Goal: Task Accomplishment & Management: Manage account settings

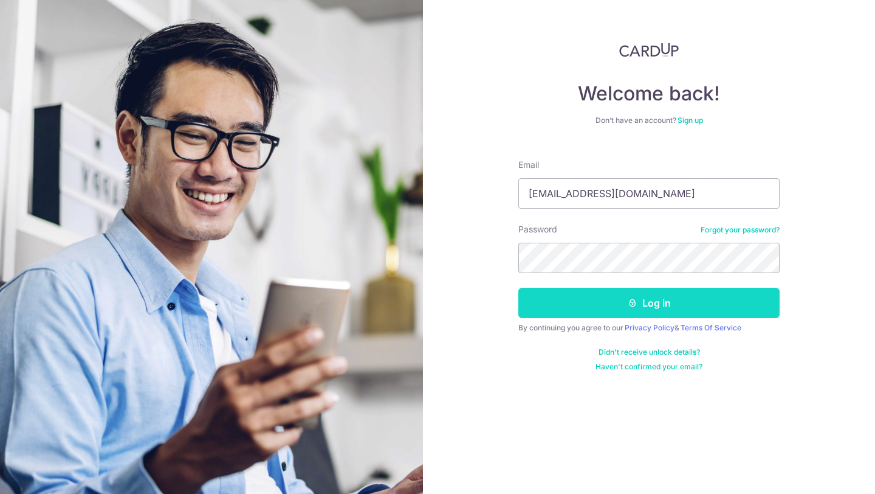
click at [659, 290] on button "Log in" at bounding box center [649, 303] width 261 height 30
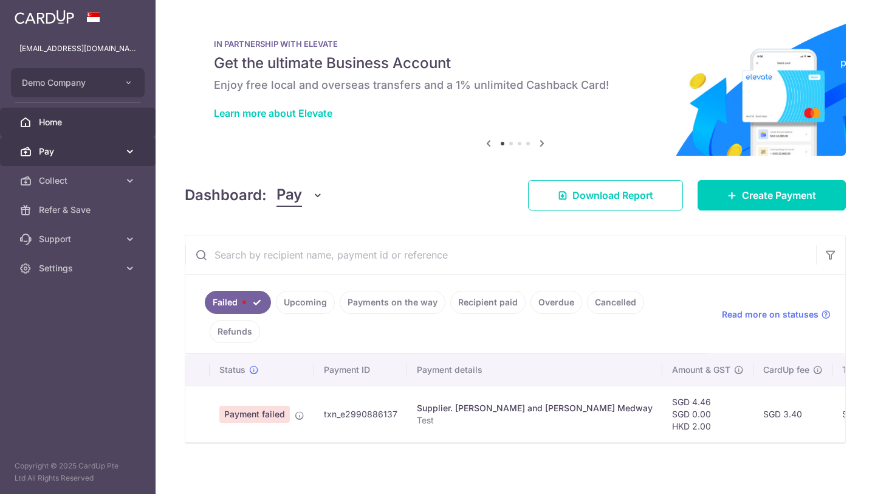
click at [125, 148] on icon at bounding box center [130, 151] width 12 height 12
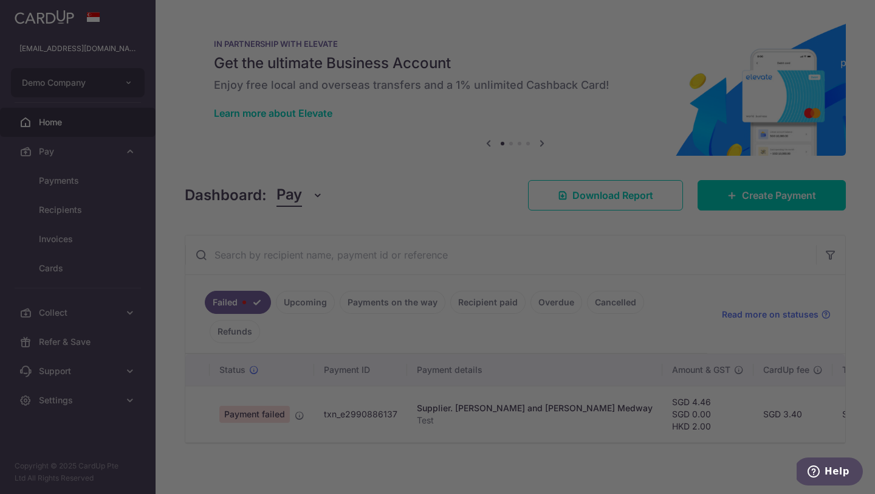
click at [91, 211] on div at bounding box center [442, 249] width 884 height 499
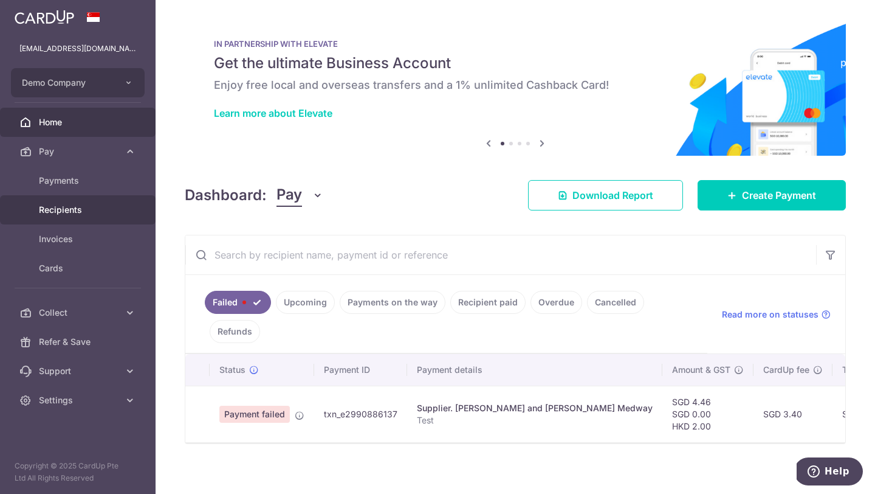
click at [72, 210] on span "Recipients" at bounding box center [79, 210] width 80 height 12
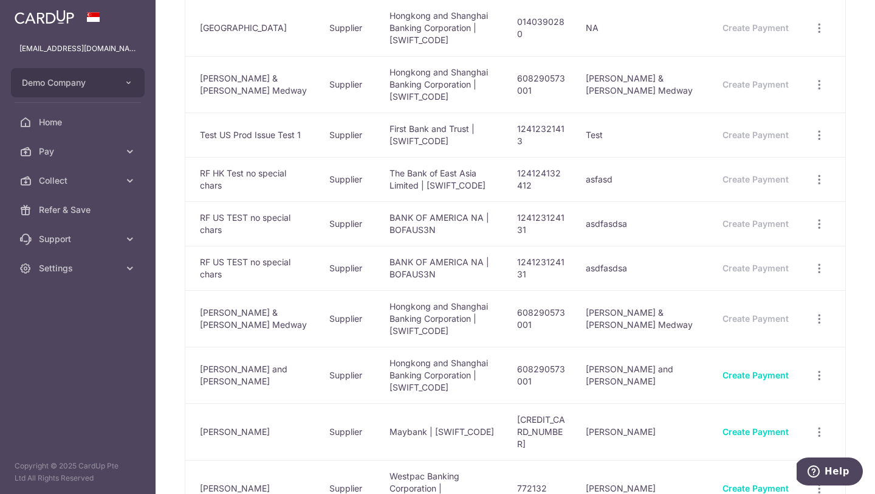
scroll to position [225, 0]
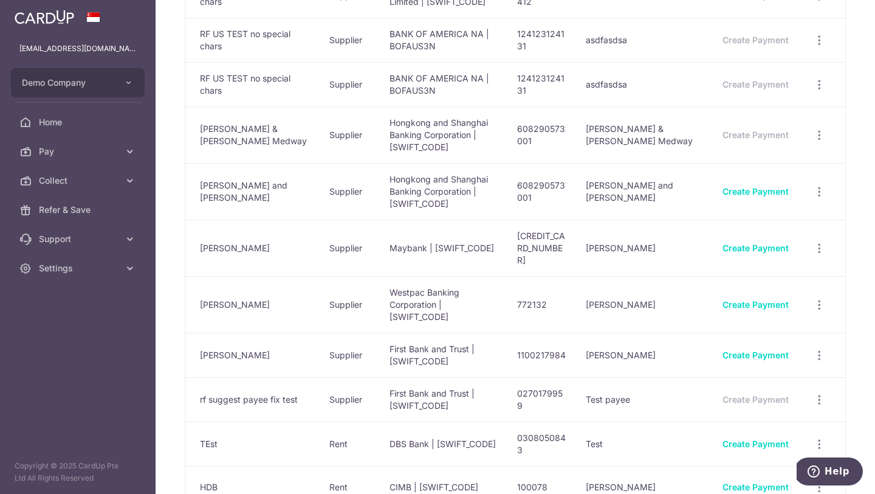
scroll to position [401, 0]
click at [817, 246] on icon "button" at bounding box center [819, 247] width 13 height 13
click at [740, 274] on span "View/Edit" at bounding box center [779, 281] width 83 height 15
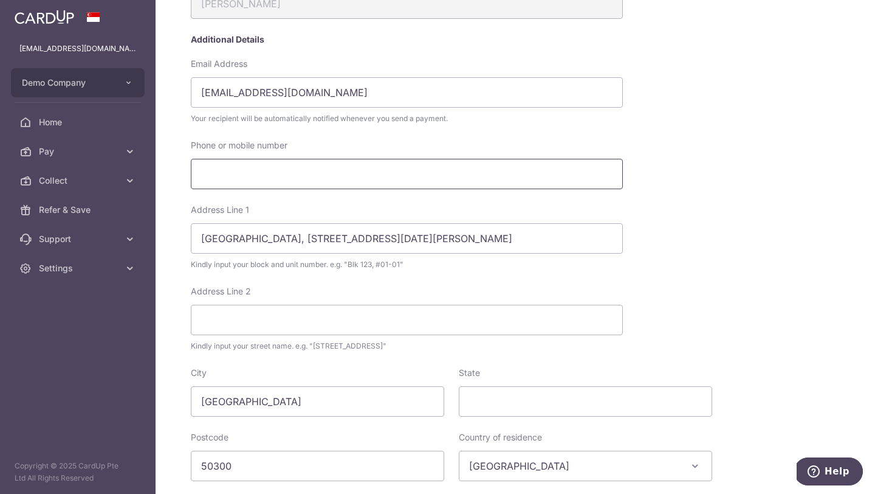
scroll to position [214, 0]
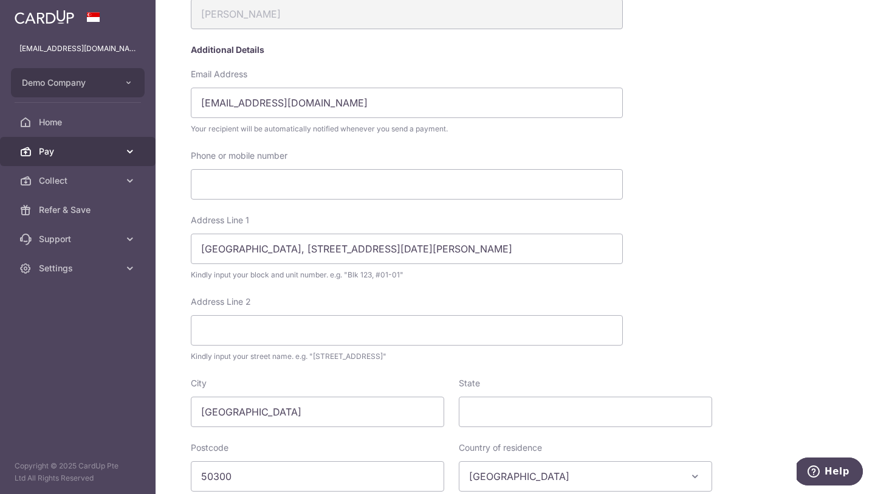
click at [115, 155] on span "Pay" at bounding box center [79, 151] width 80 height 12
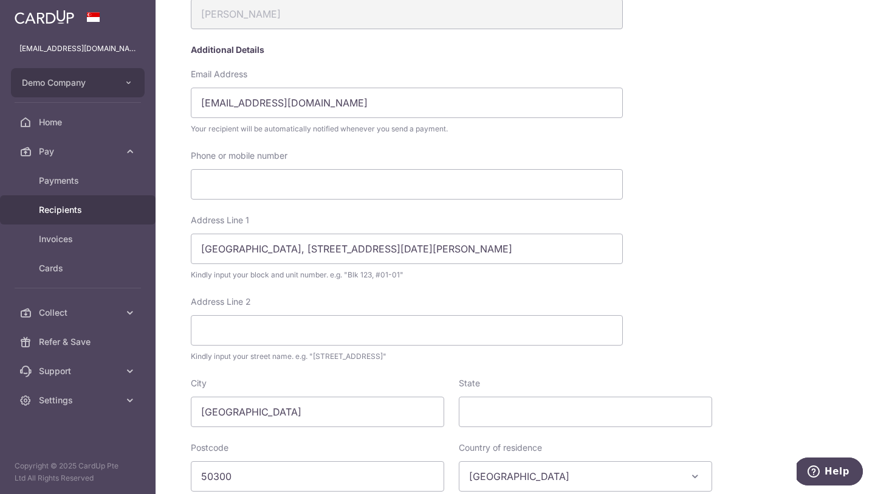
click at [84, 218] on link "Recipients" at bounding box center [78, 209] width 156 height 29
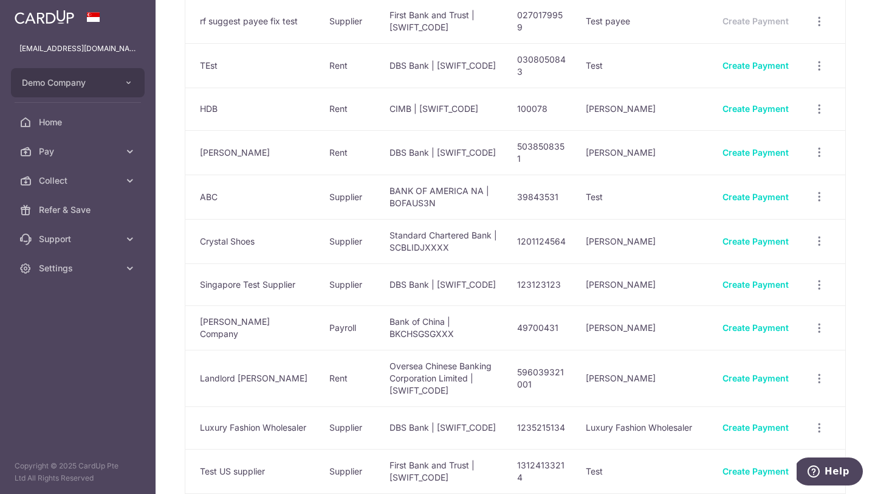
scroll to position [778, 0]
click at [818, 147] on icon "button" at bounding box center [819, 153] width 13 height 13
click at [758, 179] on span "View/Edit" at bounding box center [779, 186] width 83 height 15
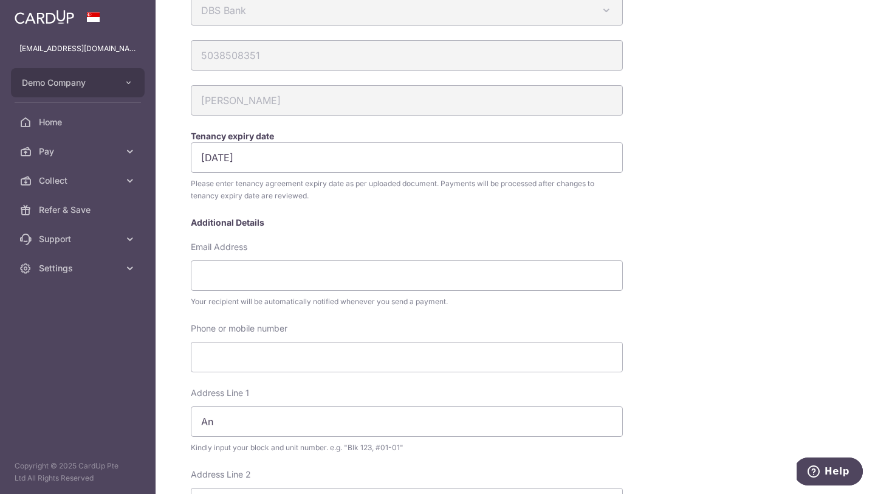
scroll to position [126, 0]
click at [78, 151] on span "Pay" at bounding box center [79, 151] width 80 height 12
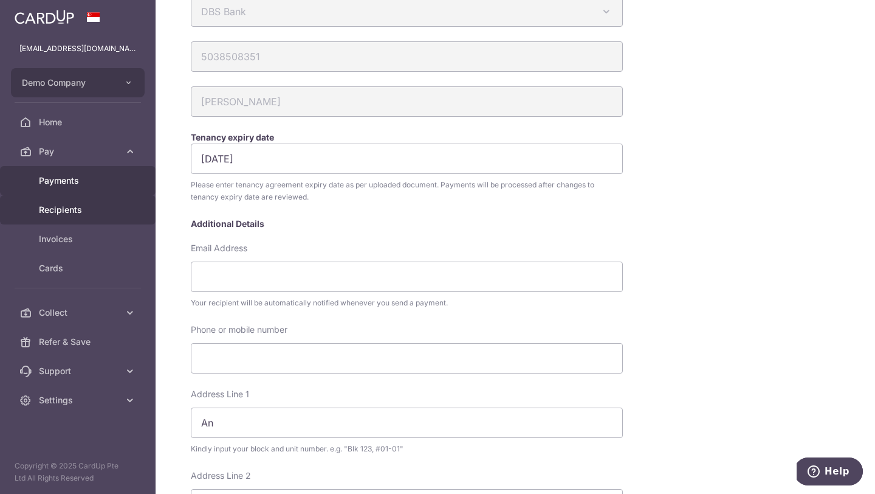
click at [72, 182] on span "Payments" at bounding box center [79, 180] width 80 height 12
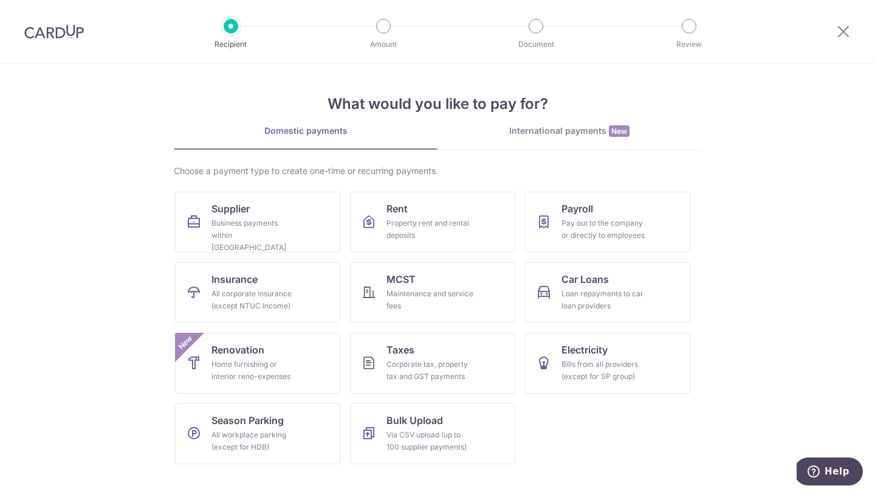
click at [61, 33] on img at bounding box center [54, 31] width 60 height 15
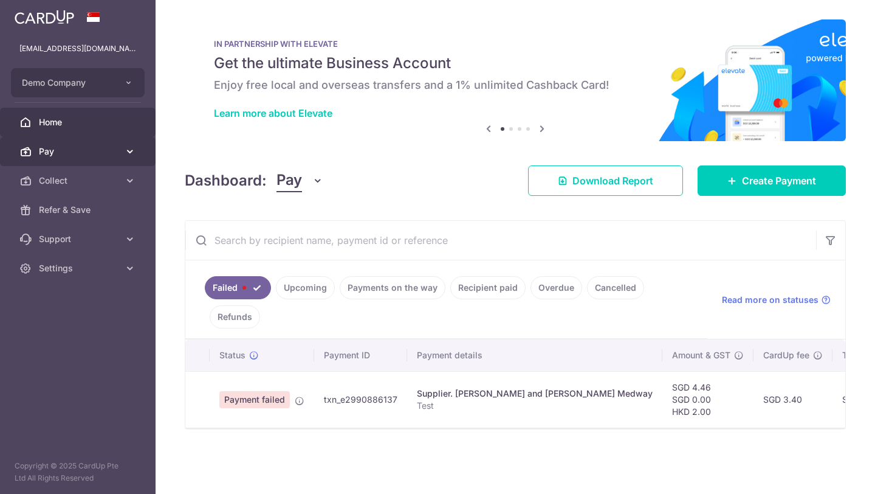
click at [77, 154] on span "Pay" at bounding box center [79, 151] width 80 height 12
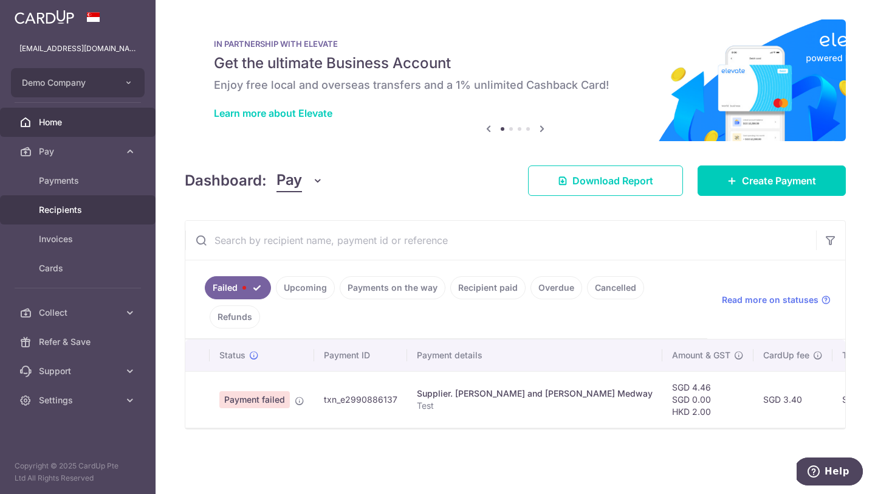
click at [66, 216] on link "Recipients" at bounding box center [78, 209] width 156 height 29
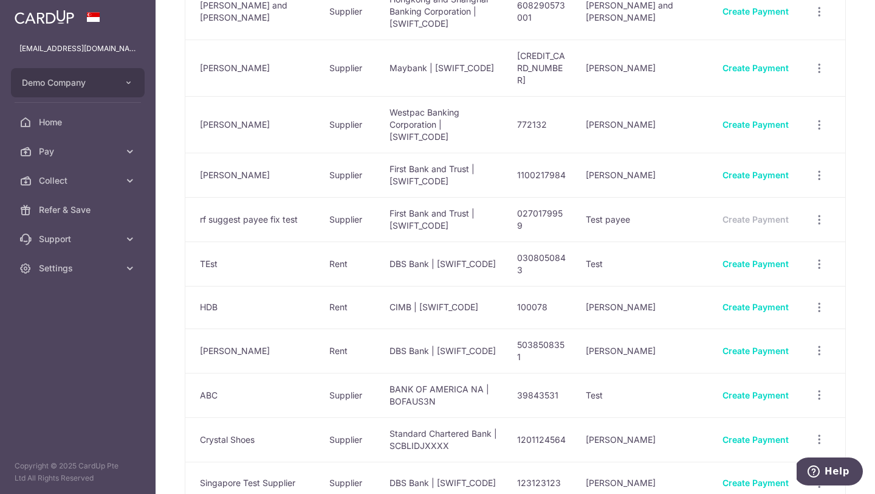
scroll to position [593, 0]
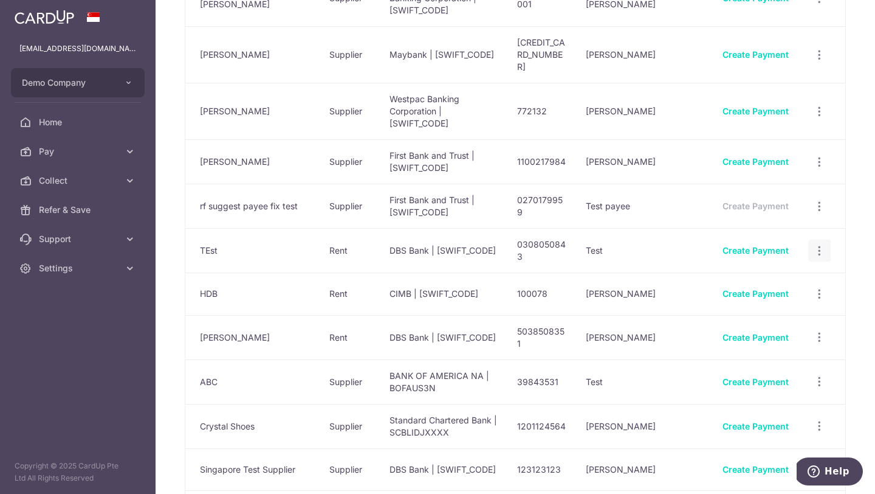
click at [823, 244] on icon "button" at bounding box center [819, 250] width 13 height 13
click at [751, 277] on span "View/Edit" at bounding box center [779, 284] width 83 height 15
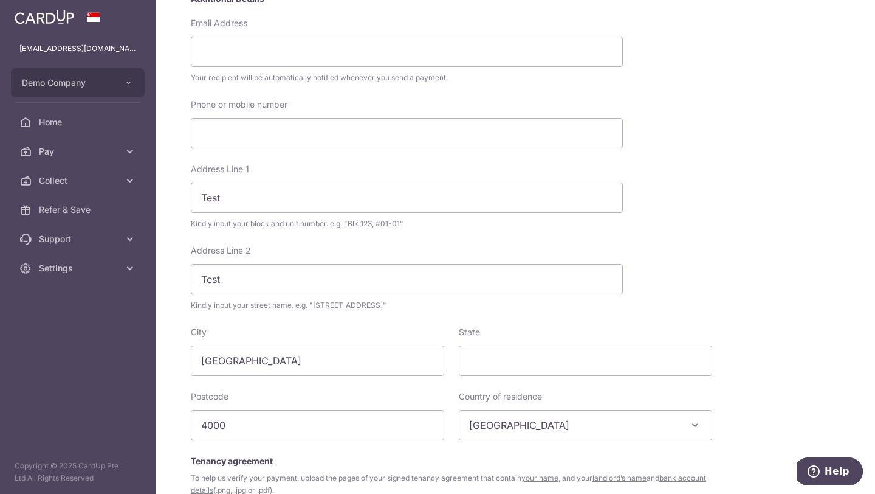
scroll to position [333, 0]
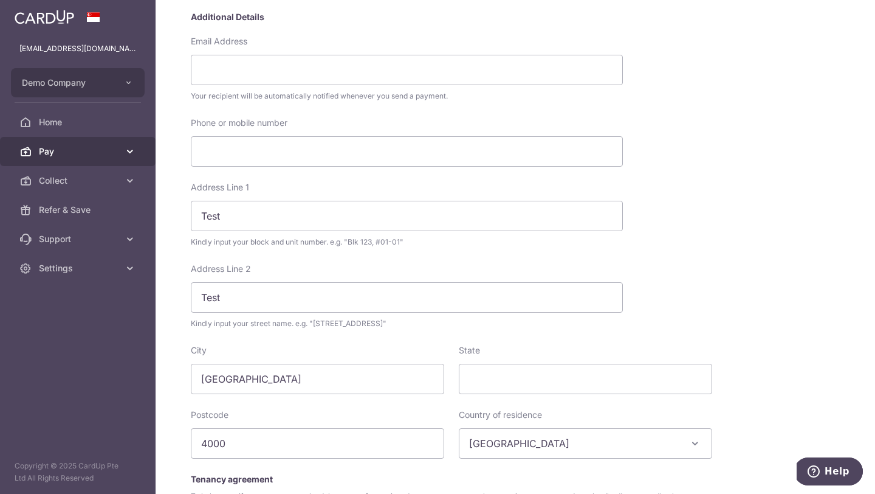
click at [102, 151] on span "Pay" at bounding box center [79, 151] width 80 height 12
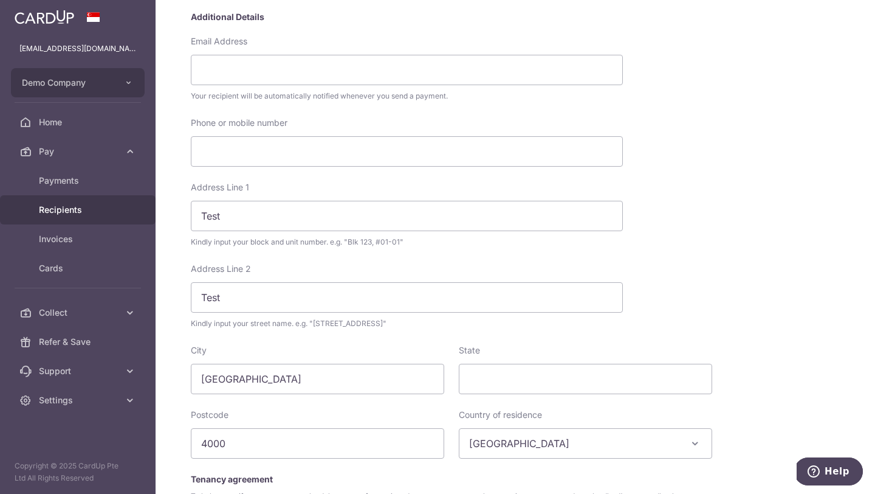
click at [64, 211] on span "Recipients" at bounding box center [79, 210] width 80 height 12
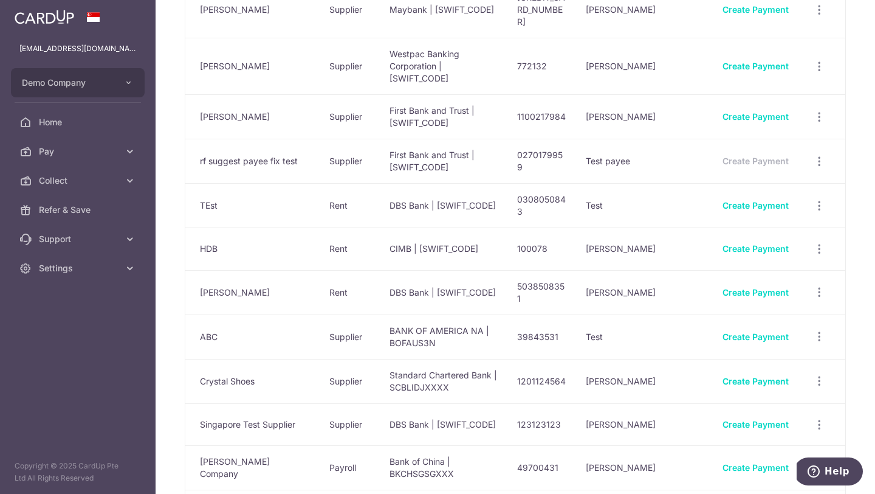
scroll to position [655, 0]
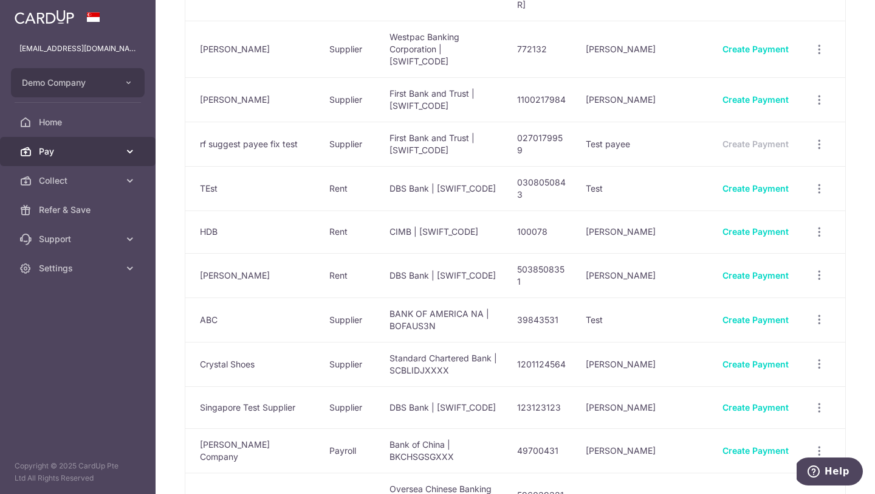
click at [47, 142] on link "Pay" at bounding box center [78, 151] width 156 height 29
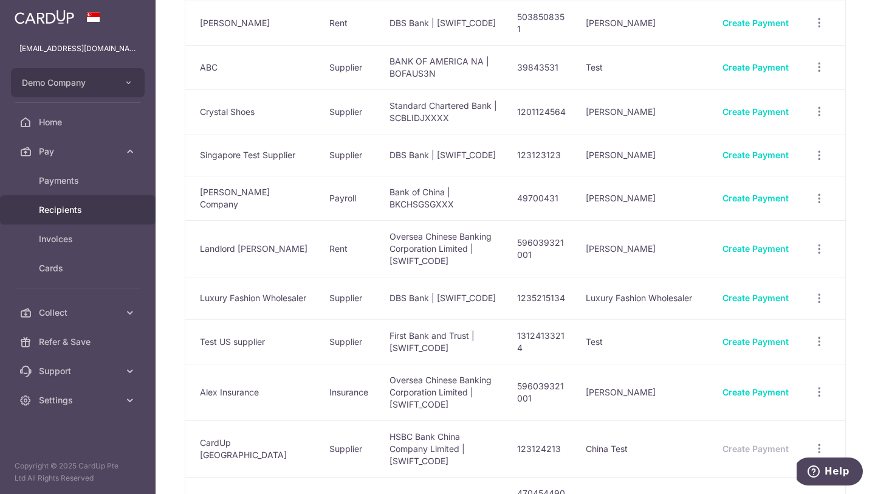
scroll to position [911, 0]
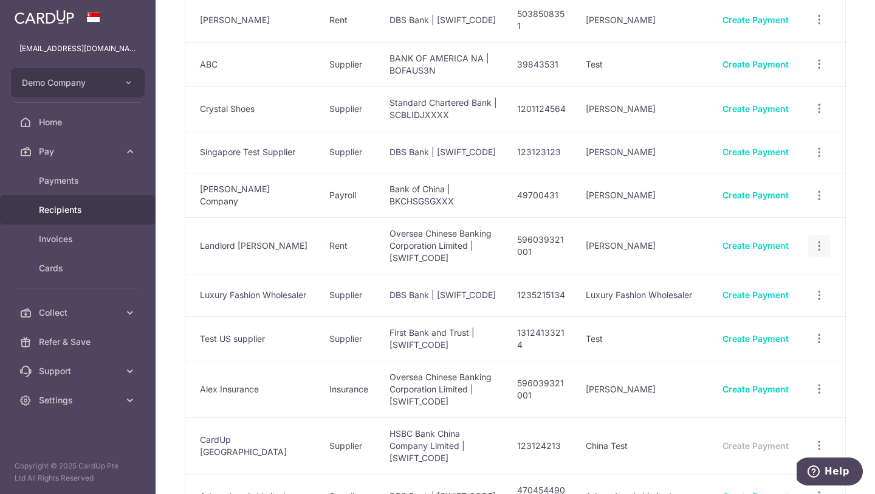
click at [822, 240] on icon "button" at bounding box center [819, 246] width 13 height 13
click at [762, 272] on span "View/Edit" at bounding box center [779, 279] width 83 height 15
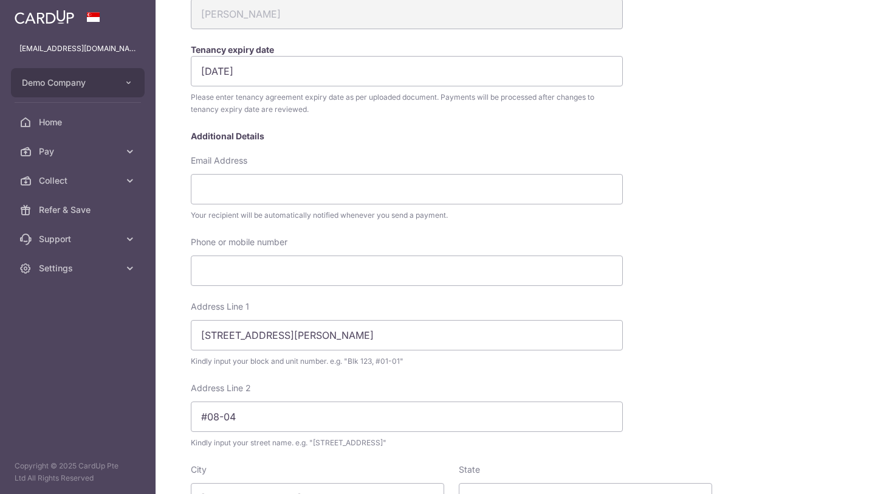
scroll to position [226, 0]
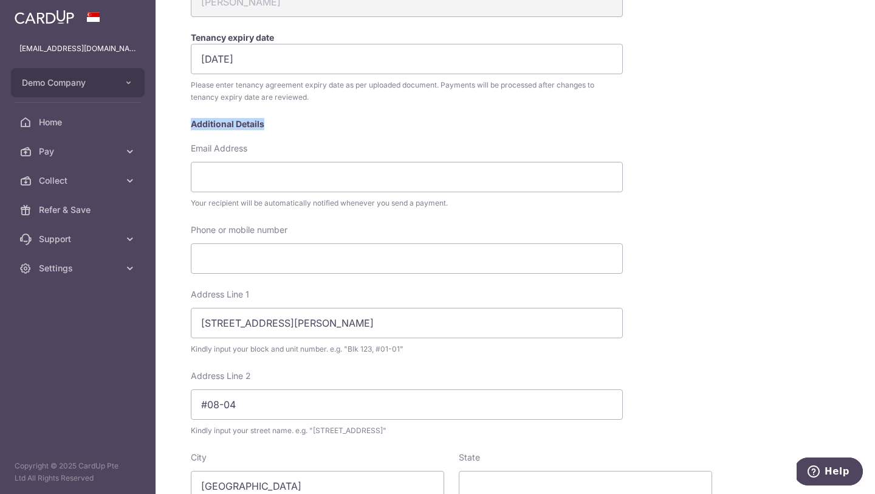
drag, startPoint x: 192, startPoint y: 125, endPoint x: 287, endPoint y: 125, distance: 94.8
click at [288, 125] on div "Additional Details" at bounding box center [452, 124] width 522 height 12
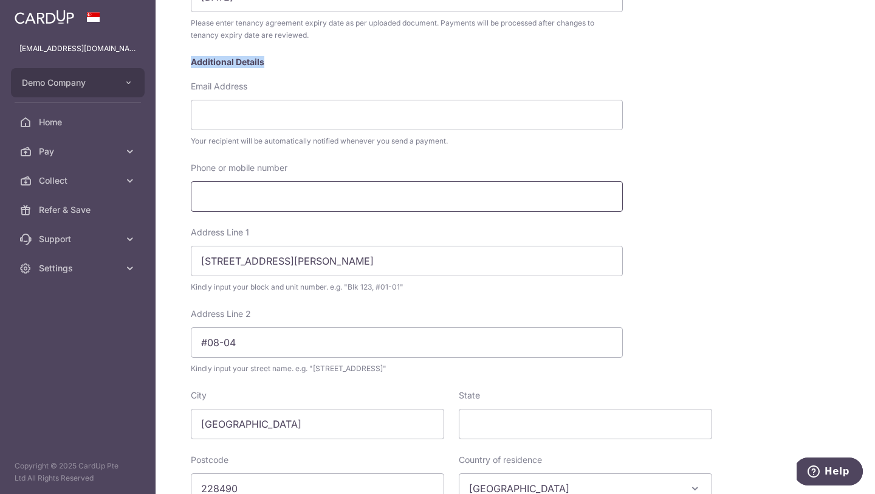
scroll to position [263, 0]
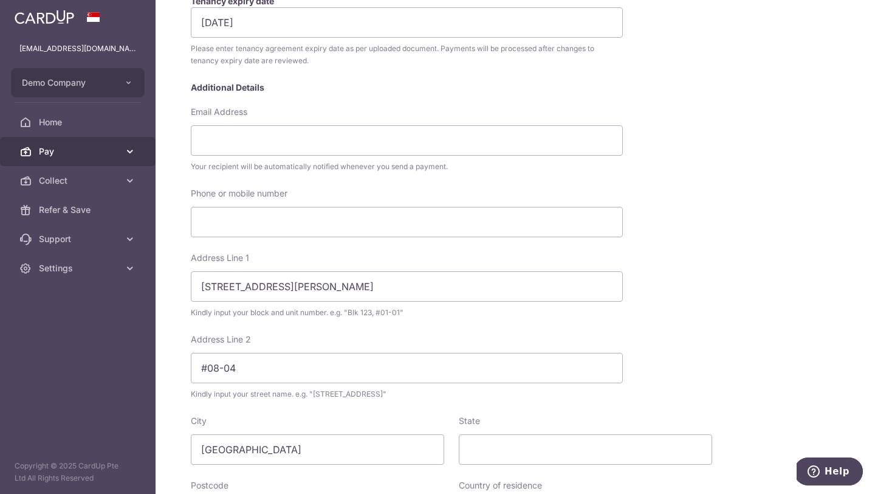
click at [111, 147] on span "Pay" at bounding box center [79, 151] width 80 height 12
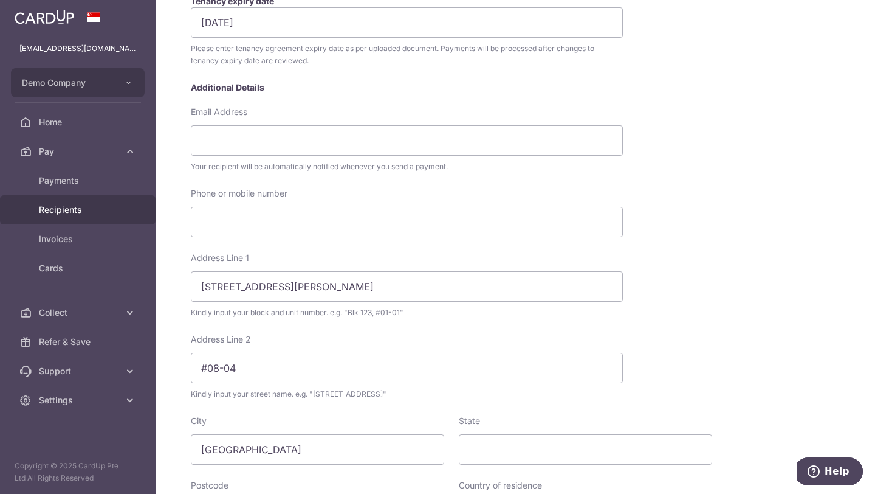
click at [78, 213] on span "Recipients" at bounding box center [79, 210] width 80 height 12
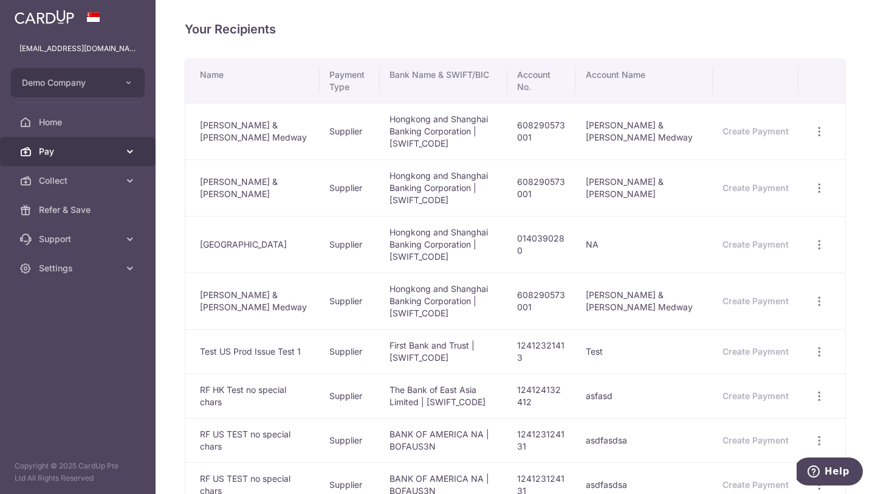
click at [94, 152] on span "Pay" at bounding box center [79, 151] width 80 height 12
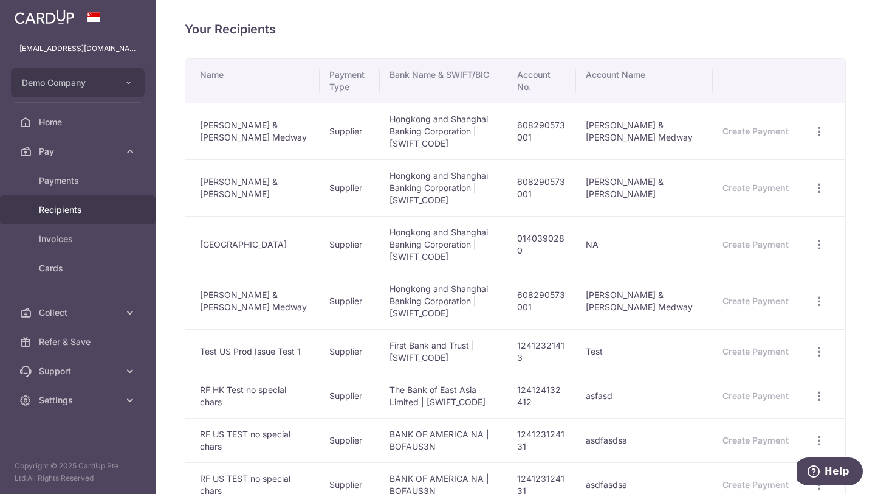
click at [81, 215] on span "Recipients" at bounding box center [79, 210] width 80 height 12
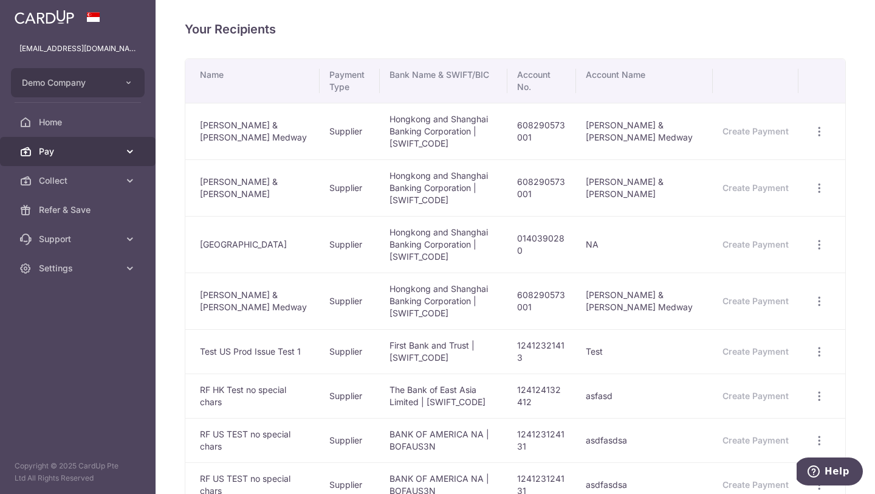
click at [136, 156] on icon at bounding box center [130, 151] width 12 height 12
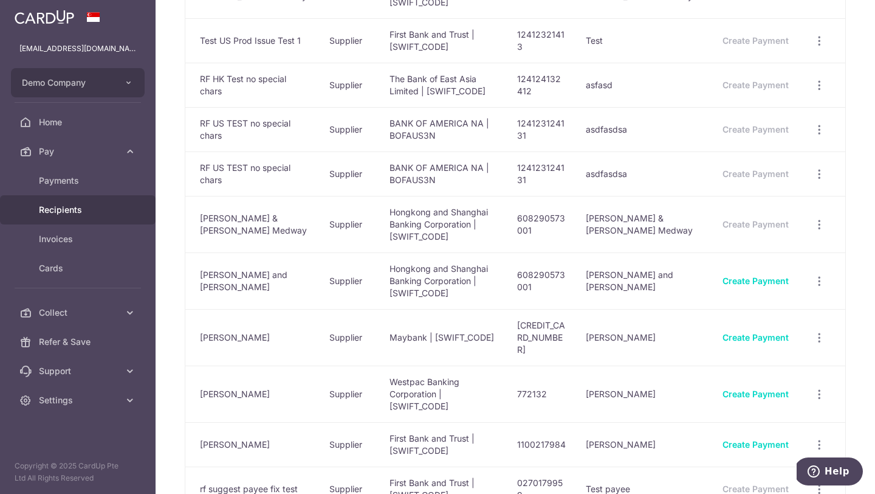
scroll to position [311, 0]
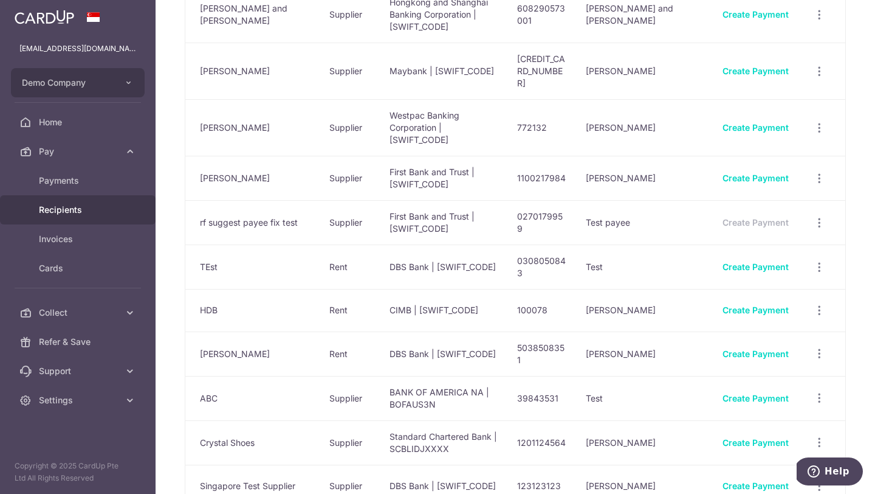
scroll to position [640, 0]
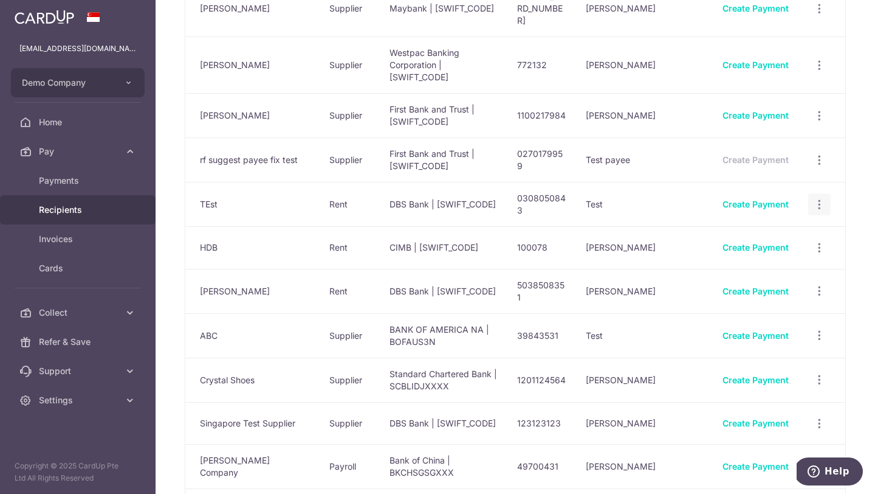
click at [823, 198] on icon "button" at bounding box center [819, 204] width 13 height 13
click at [751, 230] on span "View/Edit" at bounding box center [779, 237] width 83 height 15
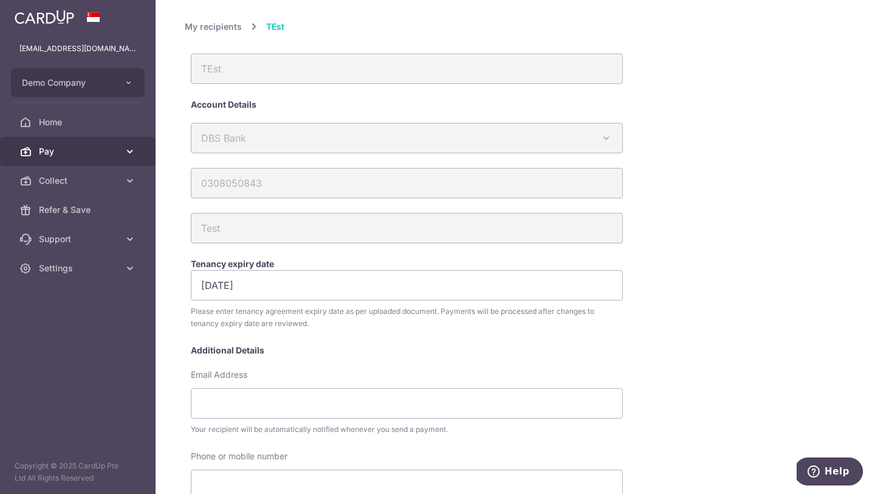
click at [133, 147] on icon at bounding box center [130, 151] width 12 height 12
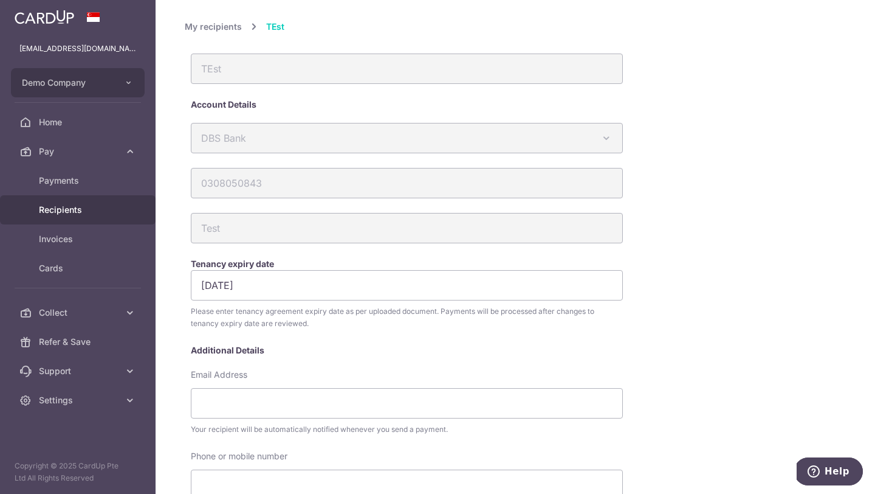
click at [78, 212] on span "Recipients" at bounding box center [79, 210] width 80 height 12
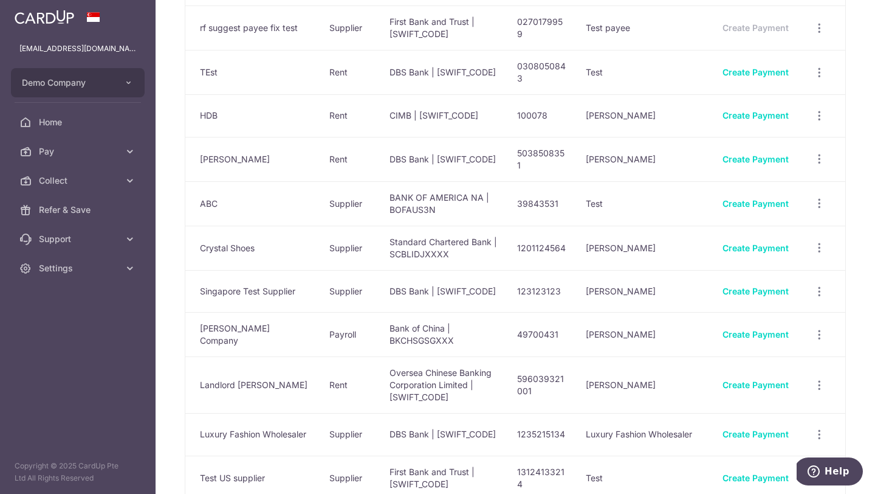
scroll to position [772, 0]
click at [821, 378] on icon "button" at bounding box center [819, 384] width 13 height 13
click at [600, 357] on td "[PERSON_NAME]" at bounding box center [644, 384] width 137 height 57
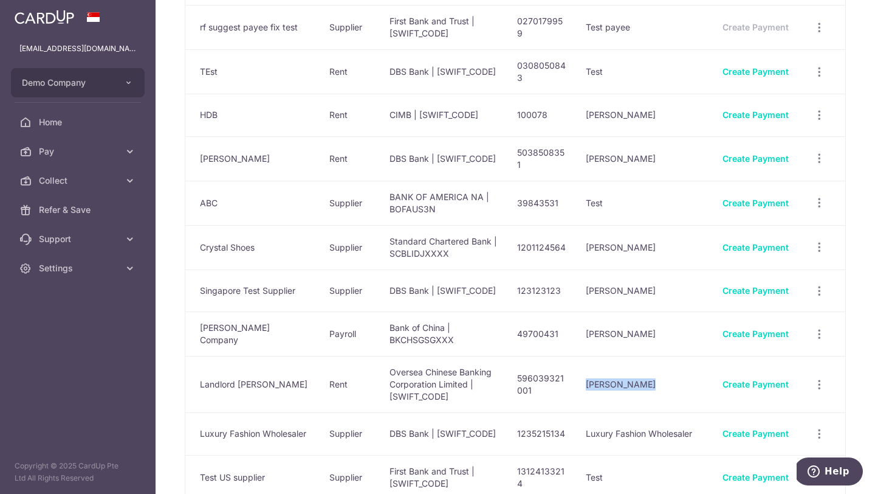
click at [639, 359] on td "[PERSON_NAME]" at bounding box center [644, 384] width 137 height 57
click at [639, 359] on td "Alex Ng" at bounding box center [644, 384] width 137 height 57
click at [617, 361] on td "Alex Ng" at bounding box center [644, 384] width 137 height 57
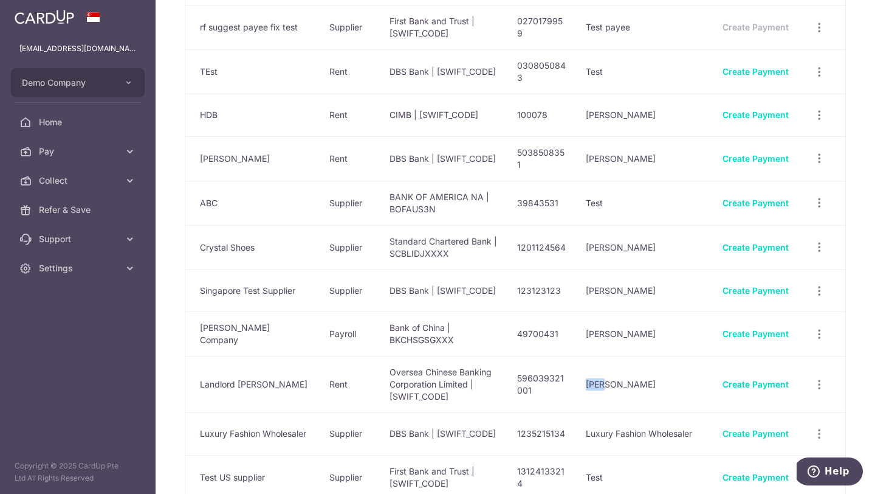
click at [617, 361] on td "Alex Ng" at bounding box center [644, 384] width 137 height 57
click at [627, 361] on td "Alex Ng" at bounding box center [644, 384] width 137 height 57
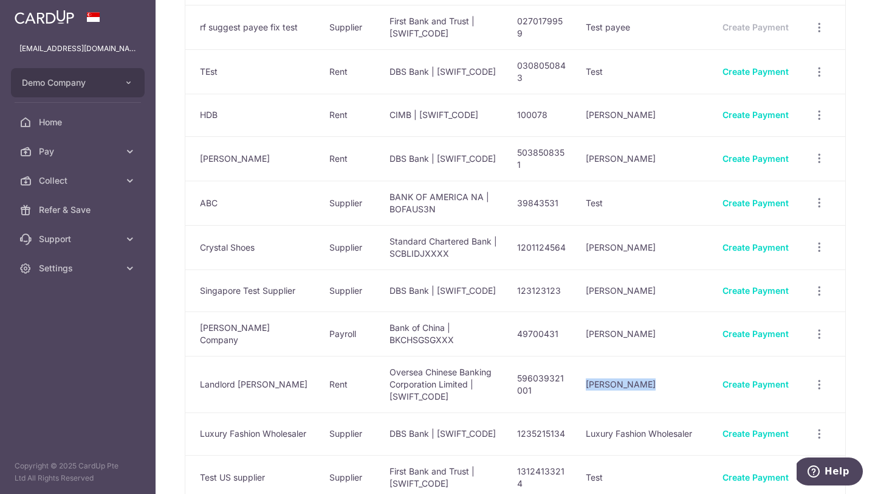
click at [621, 361] on td "Alex Ng" at bounding box center [644, 384] width 137 height 57
click at [638, 361] on td "Alex Ng" at bounding box center [644, 384] width 137 height 57
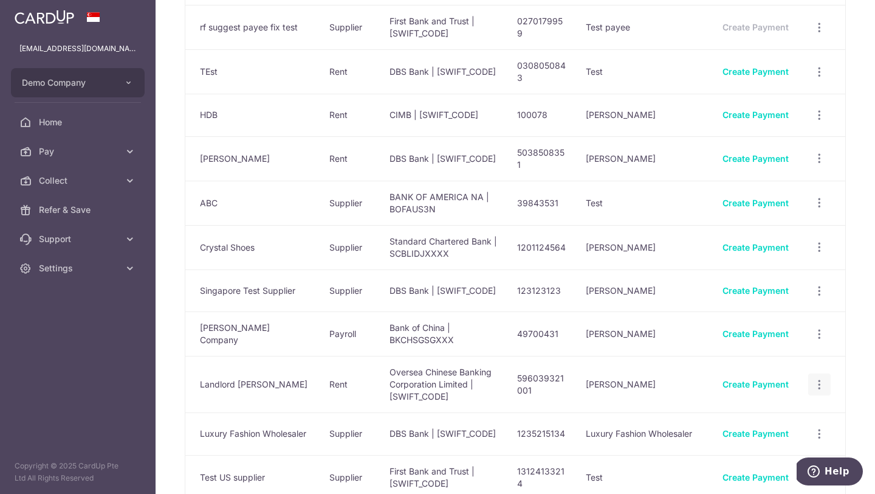
click at [813, 373] on div "View/Edit Linked Payments" at bounding box center [820, 384] width 22 height 22
click at [828, 373] on div "View/Edit Linked Payments" at bounding box center [820, 384] width 22 height 22
click at [821, 378] on icon "button" at bounding box center [819, 384] width 13 height 13
click at [469, 356] on td "Oversea Chinese Banking Corporation Limited | OCBCSGSGXXX" at bounding box center [444, 384] width 128 height 57
click at [84, 149] on span "Pay" at bounding box center [79, 151] width 80 height 12
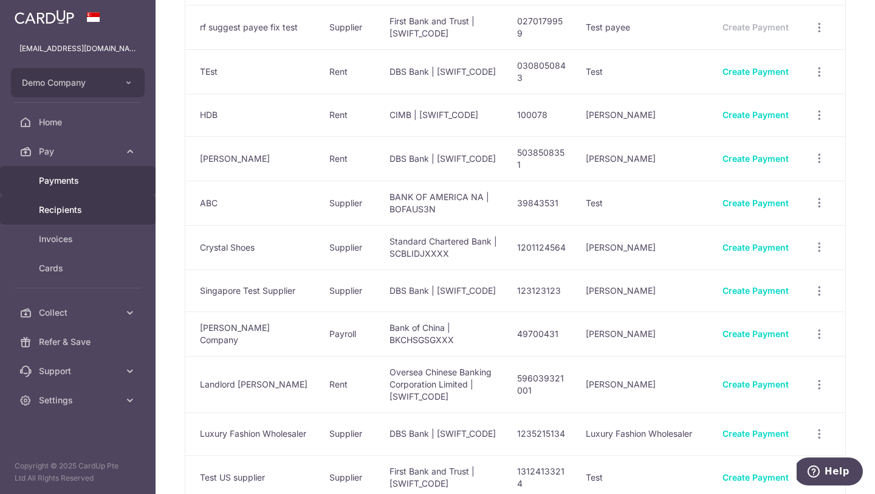
click at [65, 182] on span "Payments" at bounding box center [79, 180] width 80 height 12
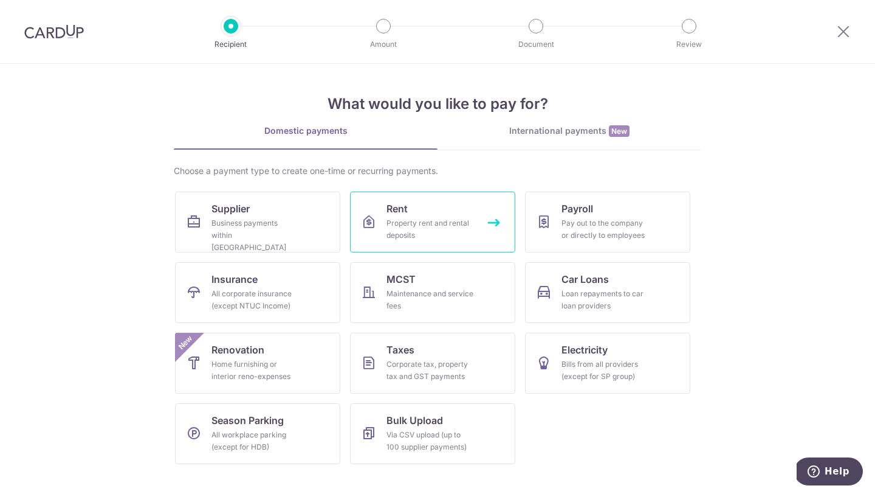
click at [412, 222] on div "Property rent and rental deposits" at bounding box center [431, 229] width 88 height 24
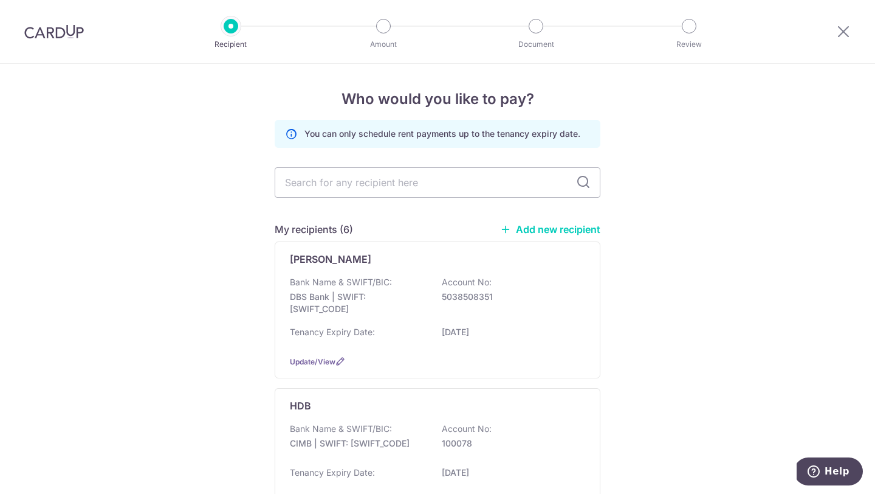
click at [553, 229] on link "Add new recipient" at bounding box center [550, 229] width 100 height 12
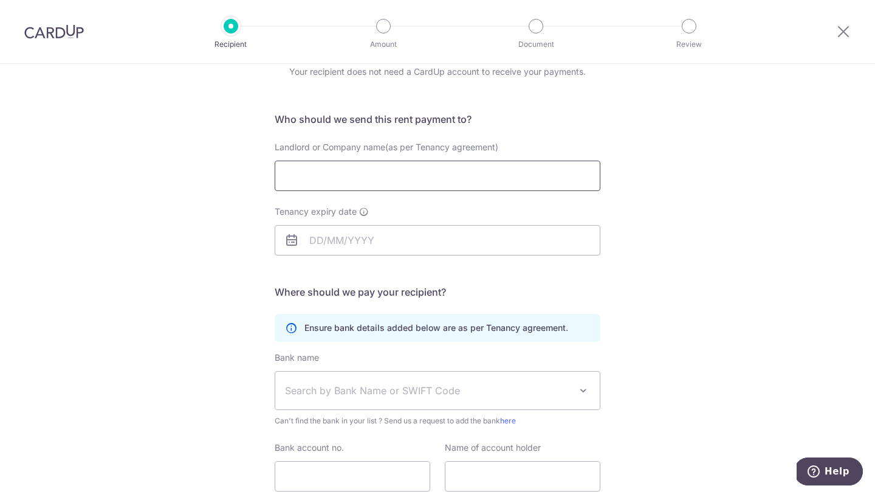
scroll to position [66, 0]
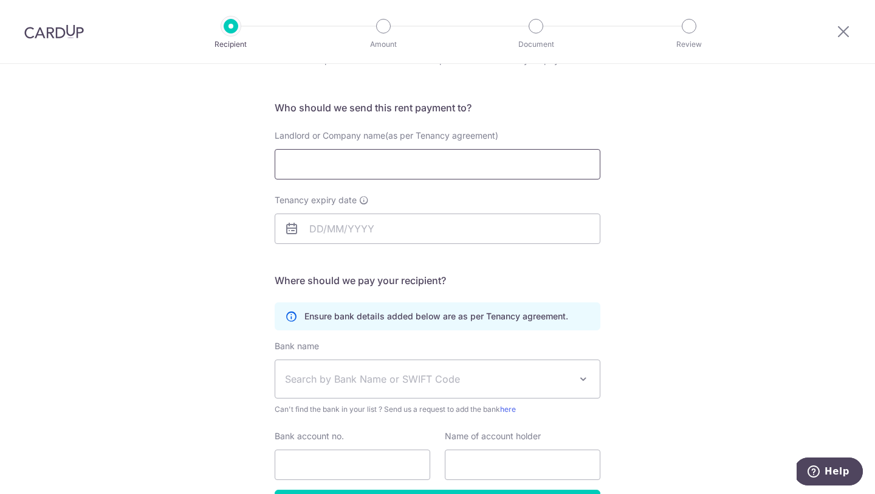
click at [331, 167] on input "Landlord or Company name(as per Tenancy agreement)" at bounding box center [438, 164] width 326 height 30
click at [366, 140] on label "Landlord or Company name(as per Tenancy agreement)" at bounding box center [387, 135] width 224 height 12
click at [366, 149] on input "Landlord or Company name(as per Tenancy agreement)" at bounding box center [438, 164] width 326 height 30
click at [378, 136] on span "Landlord or Company name(as per Tenancy agreement)" at bounding box center [387, 135] width 224 height 10
click at [378, 149] on input "Landlord or Company name(as per Tenancy agreement)" at bounding box center [438, 164] width 326 height 30
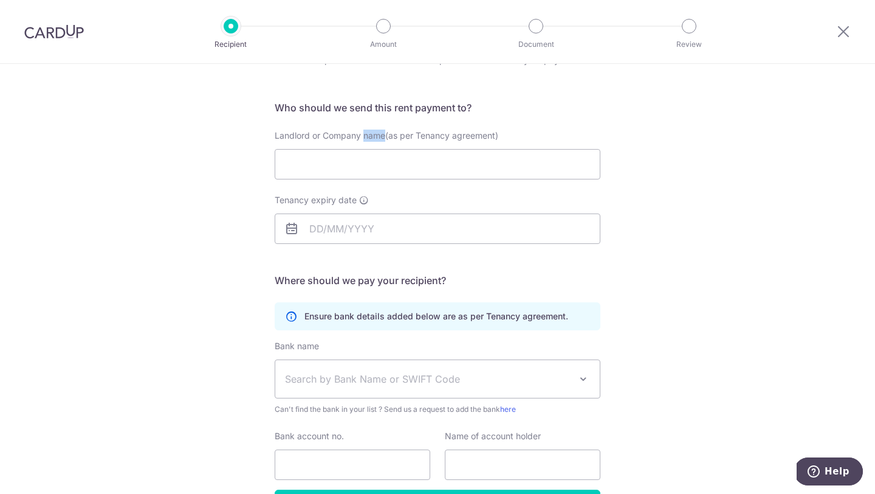
click at [378, 136] on span "Landlord or Company name(as per Tenancy agreement)" at bounding box center [387, 135] width 224 height 10
click at [378, 149] on input "Landlord or Company name(as per Tenancy agreement)" at bounding box center [438, 164] width 326 height 30
click at [378, 136] on span "Landlord or Company name(as per Tenancy agreement)" at bounding box center [387, 135] width 224 height 10
click at [378, 149] on input "Landlord or Company name(as per Tenancy agreement)" at bounding box center [438, 164] width 326 height 30
click at [356, 137] on span "Landlord or Company name(as per Tenancy agreement)" at bounding box center [387, 135] width 224 height 10
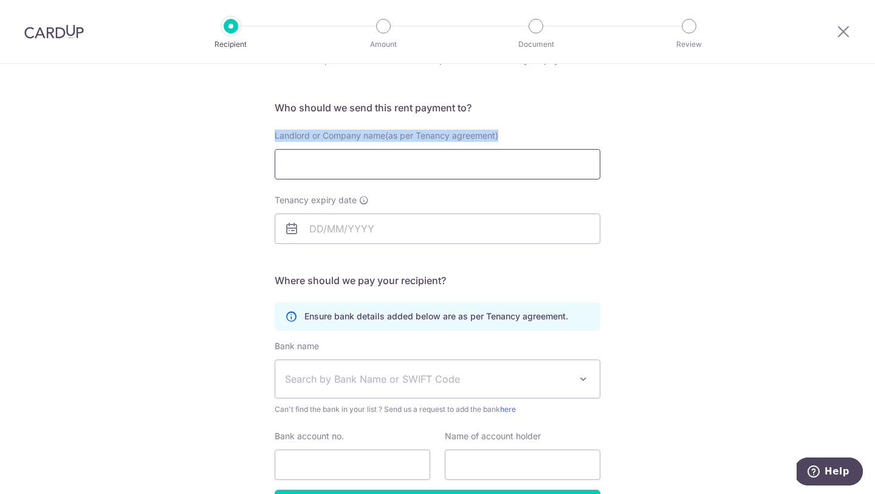
click at [356, 149] on input "Landlord or Company name(as per Tenancy agreement)" at bounding box center [438, 164] width 326 height 30
click at [356, 137] on span "Landlord or Company name(as per Tenancy agreement)" at bounding box center [387, 135] width 224 height 10
click at [356, 149] on input "Landlord or Company name(as per Tenancy agreement)" at bounding box center [438, 164] width 326 height 30
click at [356, 137] on span "Landlord or Company name(as per Tenancy agreement)" at bounding box center [387, 135] width 224 height 10
click at [356, 149] on input "Landlord or Company name(as per Tenancy agreement)" at bounding box center [438, 164] width 326 height 30
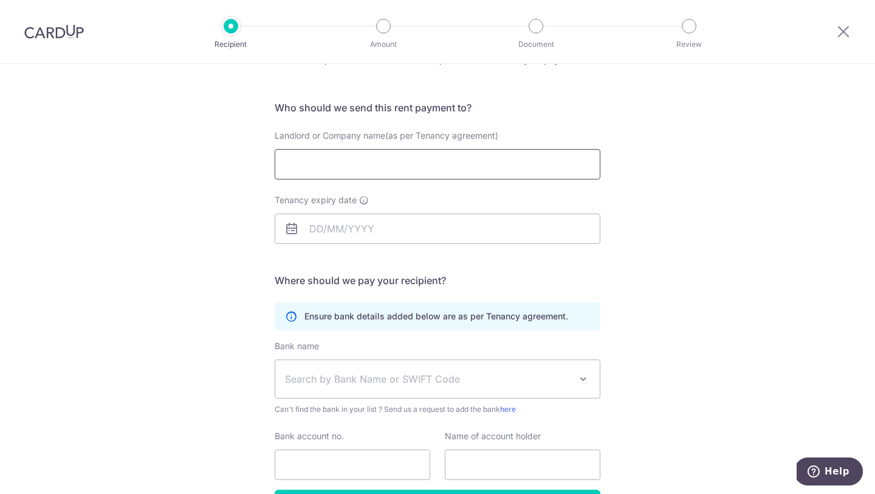
click at [384, 172] on input "Landlord or Company name(as per Tenancy agreement)" at bounding box center [438, 164] width 326 height 30
click at [526, 214] on input "Tenancy expiry date" at bounding box center [438, 228] width 326 height 30
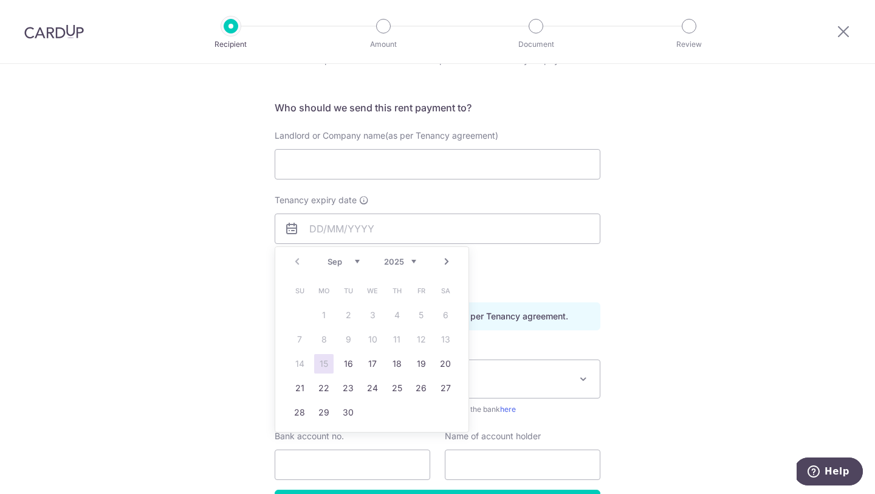
click at [540, 204] on div "Tenancy expiry date" at bounding box center [438, 219] width 326 height 50
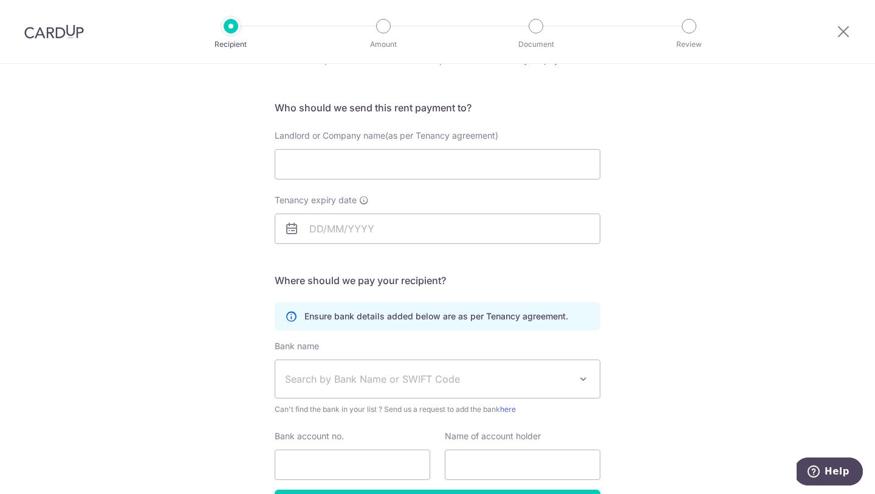
click at [671, 179] on div "Who would you like to pay? Your recipient does not need a CardUp account to rec…" at bounding box center [437, 287] width 875 height 579
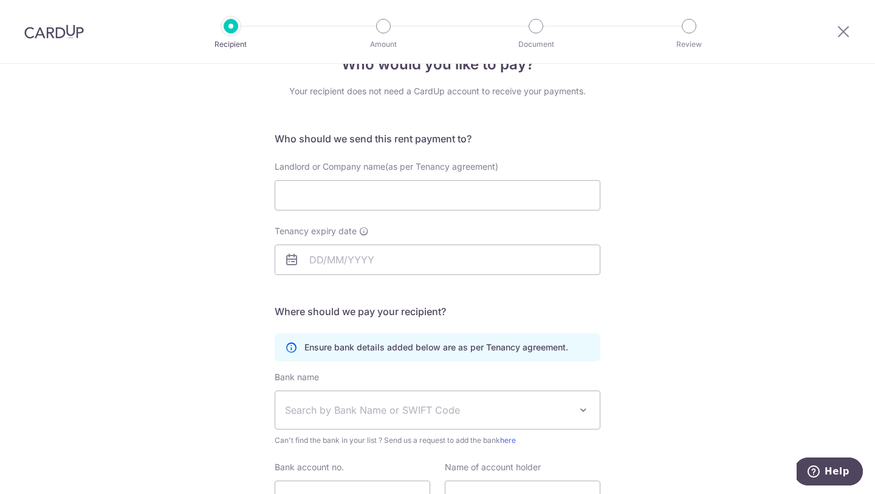
scroll to position [32, 0]
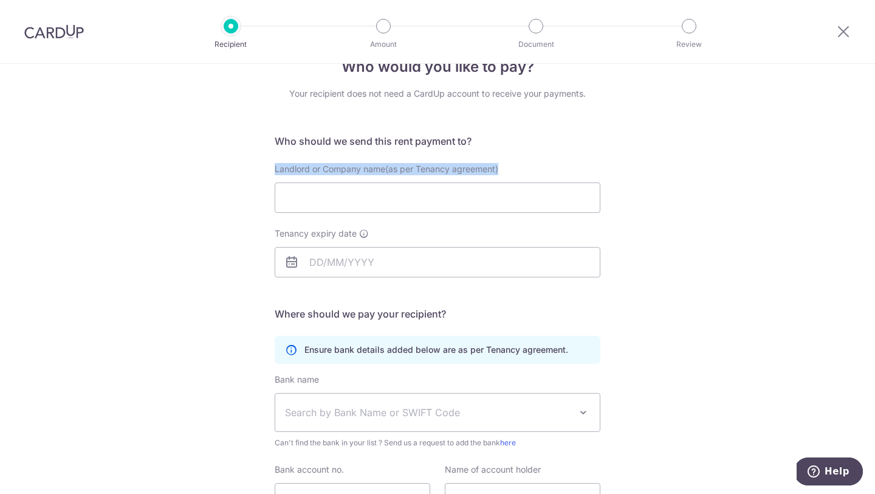
drag, startPoint x: 274, startPoint y: 170, endPoint x: 511, endPoint y: 169, distance: 236.5
click at [511, 169] on div "Landlord or Company name(as per Tenancy agreement)" at bounding box center [437, 188] width 340 height 50
click at [511, 169] on div "Landlord or Company name(as per Tenancy agreement)" at bounding box center [438, 188] width 326 height 50
drag, startPoint x: 523, startPoint y: 169, endPoint x: 275, endPoint y: 169, distance: 248.0
click at [275, 169] on div "Landlord or Company name(as per Tenancy agreement)" at bounding box center [438, 188] width 326 height 50
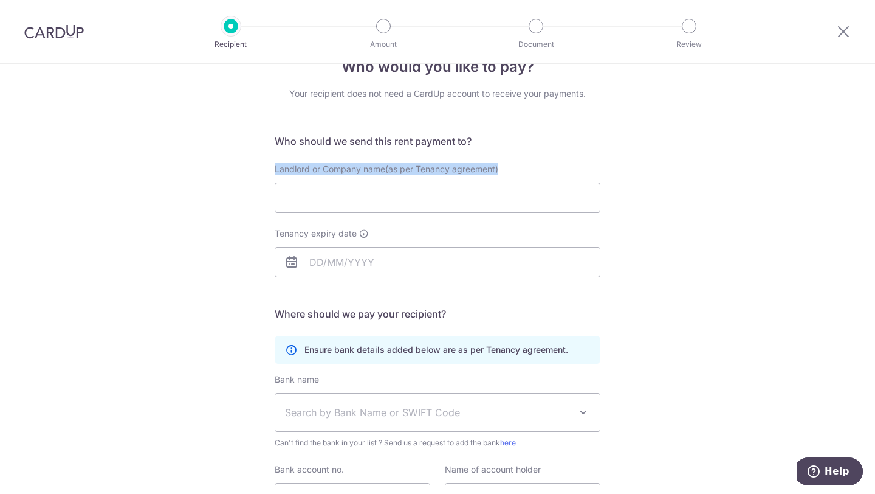
click at [275, 169] on span "Landlord or Company name(as per Tenancy agreement)" at bounding box center [387, 169] width 224 height 10
click at [275, 182] on input "Landlord or Company name(as per Tenancy agreement)" at bounding box center [438, 197] width 326 height 30
drag, startPoint x: 263, startPoint y: 169, endPoint x: 522, endPoint y: 166, distance: 259.0
click at [522, 166] on div "Who would you like to pay? Your recipient does not need a CardUp account to rec…" at bounding box center [437, 321] width 875 height 579
click at [522, 166] on div "Landlord or Company name(as per Tenancy agreement)" at bounding box center [438, 188] width 326 height 50
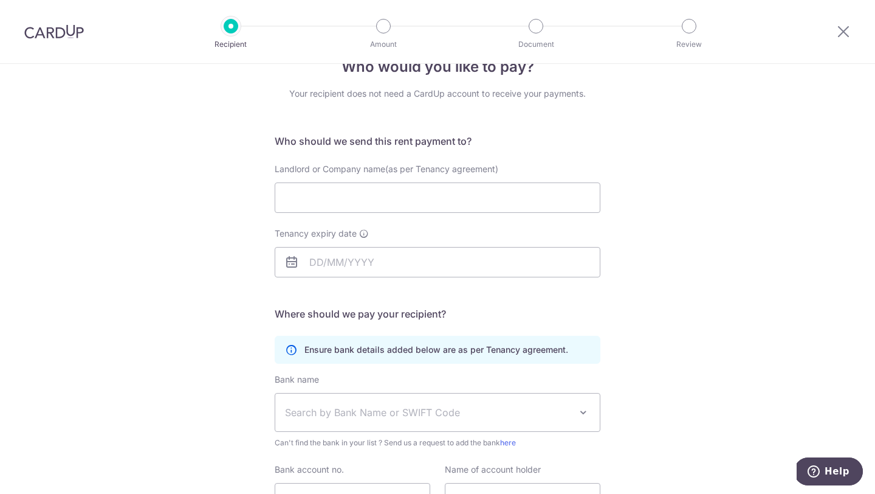
click at [285, 165] on span "Landlord or Company name(as per Tenancy agreement)" at bounding box center [387, 169] width 224 height 10
click at [285, 182] on input "Landlord or Company name(as per Tenancy agreement)" at bounding box center [438, 197] width 326 height 30
click at [285, 165] on span "Landlord or Company name(as per Tenancy agreement)" at bounding box center [387, 169] width 224 height 10
click at [285, 182] on input "Landlord or Company name(as per Tenancy agreement)" at bounding box center [438, 197] width 326 height 30
click at [285, 165] on span "Landlord or Company name(as per Tenancy agreement)" at bounding box center [387, 169] width 224 height 10
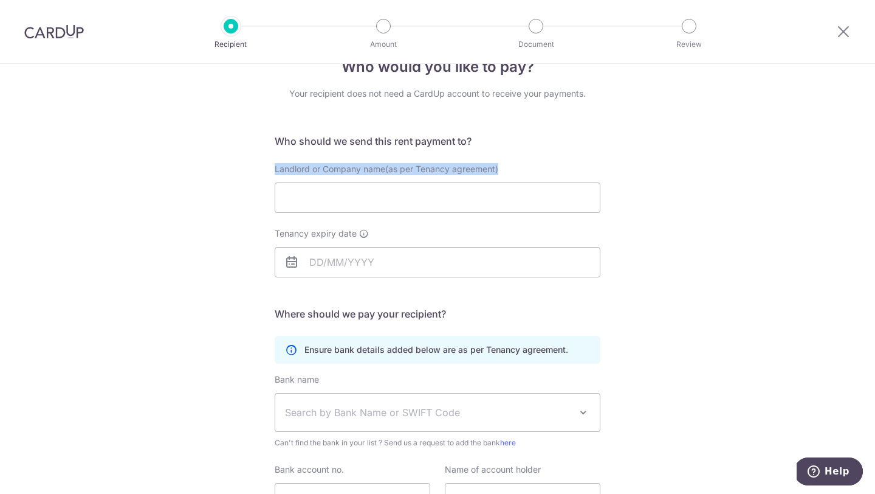
click at [285, 182] on input "Landlord or Company name(as per Tenancy agreement)" at bounding box center [438, 197] width 326 height 30
click at [335, 165] on span "Landlord or Company name(as per Tenancy agreement)" at bounding box center [387, 169] width 224 height 10
click at [335, 182] on input "Landlord or Company name(as per Tenancy agreement)" at bounding box center [438, 197] width 326 height 30
click at [335, 165] on span "Landlord or Company name(as per Tenancy agreement)" at bounding box center [387, 169] width 224 height 10
click at [335, 182] on input "Landlord or Company name(as per Tenancy agreement)" at bounding box center [438, 197] width 326 height 30
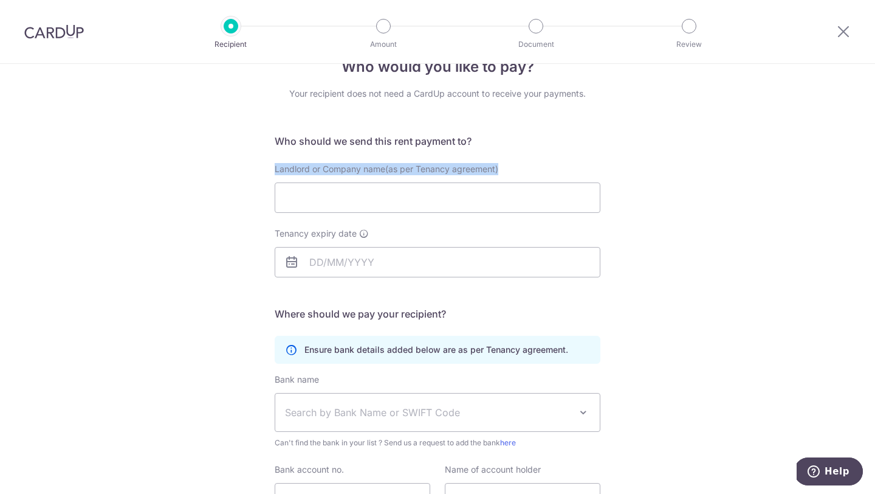
click at [335, 165] on span "Landlord or Company name(as per Tenancy agreement)" at bounding box center [387, 169] width 224 height 10
click at [335, 182] on input "Landlord or Company name(as per Tenancy agreement)" at bounding box center [438, 197] width 326 height 30
click at [370, 165] on span "Landlord or Company name(as per Tenancy agreement)" at bounding box center [387, 169] width 224 height 10
click at [370, 182] on input "Landlord or Company name(as per Tenancy agreement)" at bounding box center [438, 197] width 326 height 30
click at [842, 30] on icon at bounding box center [844, 31] width 15 height 15
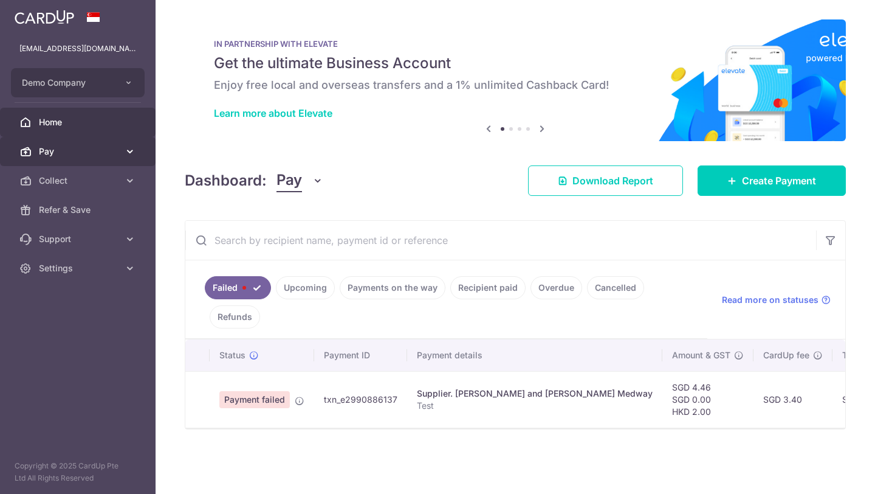
click at [111, 153] on span "Pay" at bounding box center [79, 151] width 80 height 12
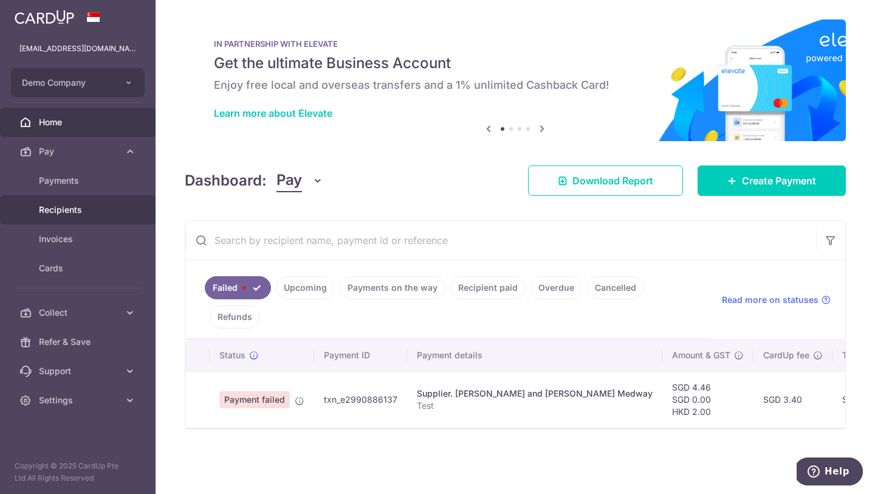
click at [93, 210] on span "Recipients" at bounding box center [79, 210] width 80 height 12
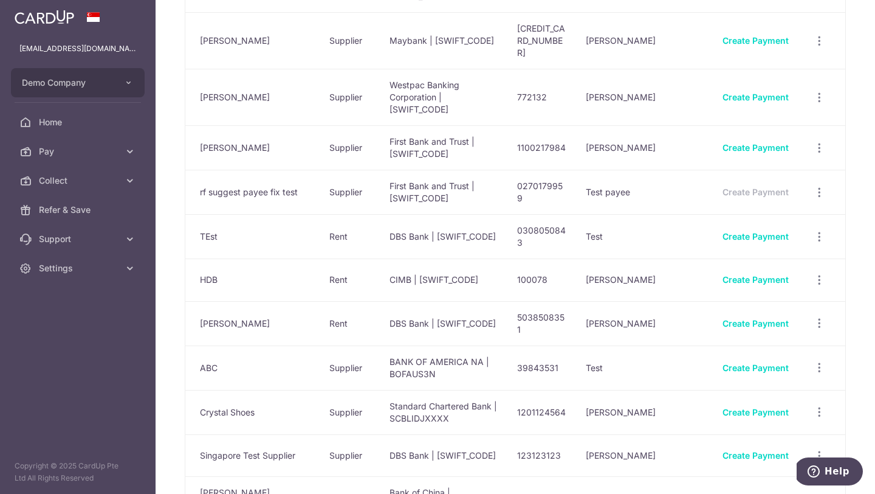
scroll to position [613, 0]
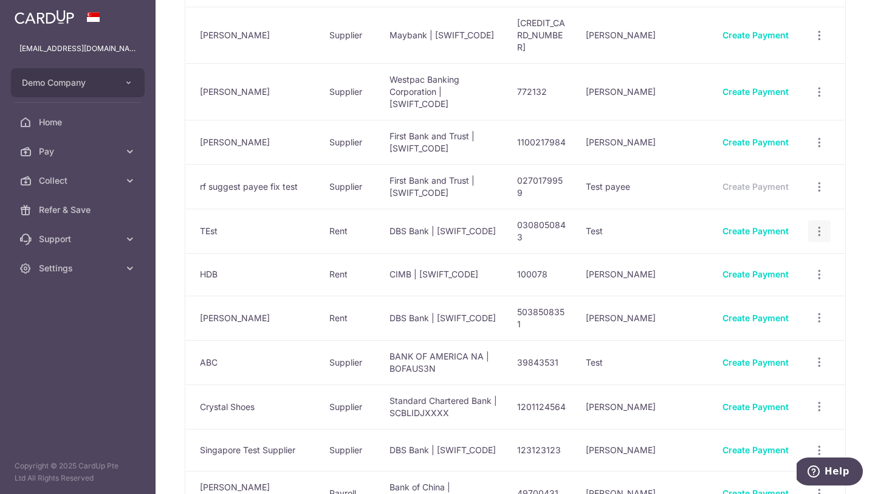
click at [813, 220] on div "View/Edit Linked Payments" at bounding box center [820, 231] width 22 height 22
click at [820, 225] on icon "button" at bounding box center [819, 231] width 13 height 13
click at [764, 257] on span "View/Edit" at bounding box center [779, 264] width 83 height 15
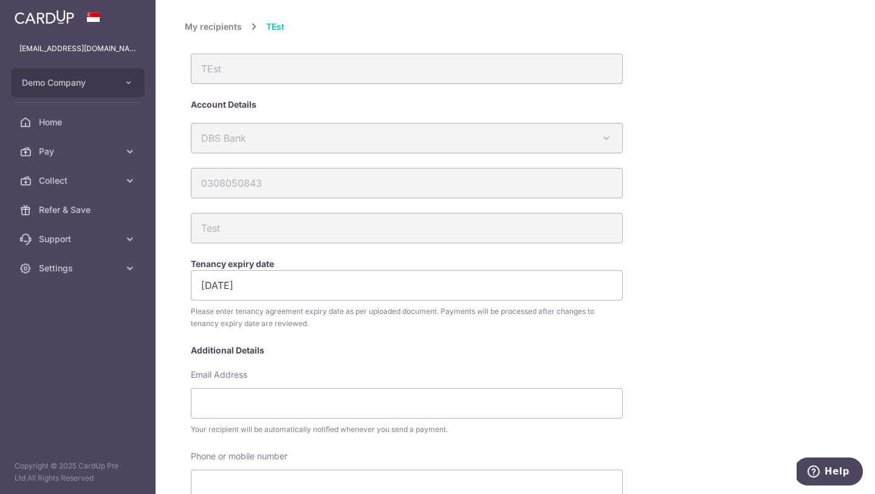
click at [372, 256] on div "Test" at bounding box center [407, 235] width 444 height 45
click at [315, 100] on div "Account Details" at bounding box center [452, 104] width 522 height 12
click at [118, 148] on span "Pay" at bounding box center [79, 151] width 80 height 12
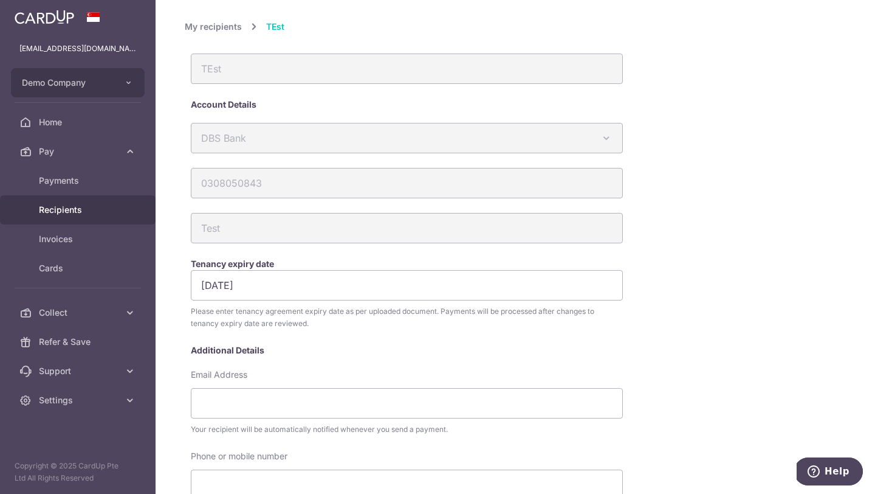
click at [85, 215] on span "Recipients" at bounding box center [79, 210] width 80 height 12
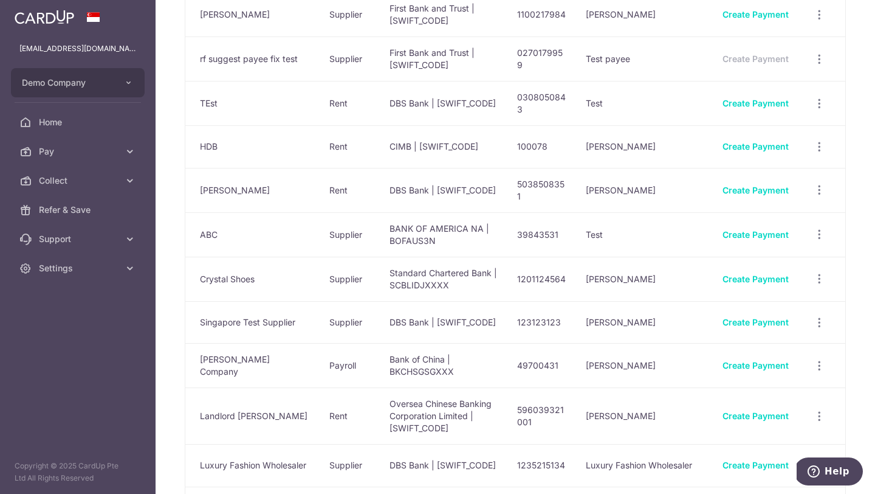
scroll to position [749, 0]
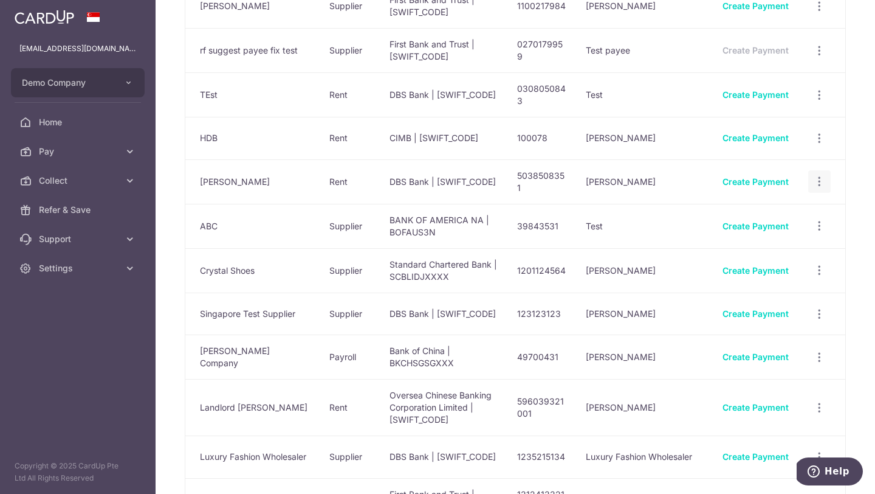
click at [819, 175] on icon "button" at bounding box center [819, 181] width 13 height 13
click at [768, 208] on span "View/Edit" at bounding box center [779, 215] width 83 height 15
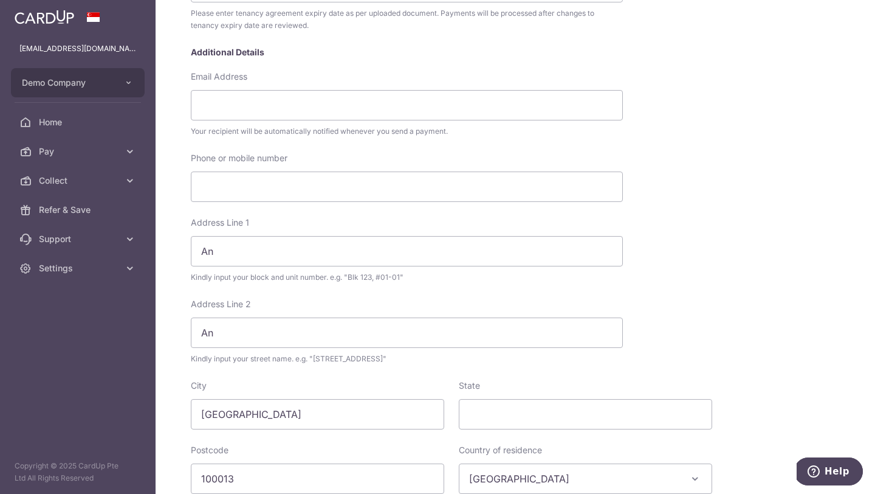
scroll to position [313, 0]
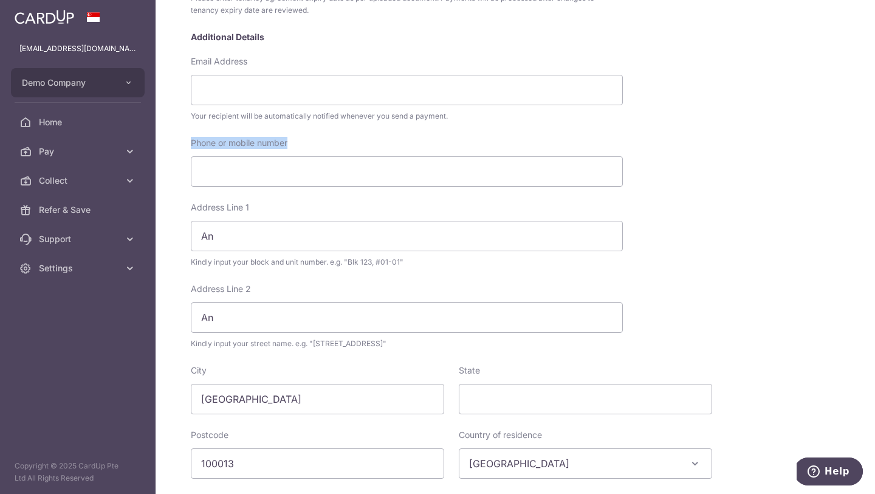
drag, startPoint x: 300, startPoint y: 138, endPoint x: 181, endPoint y: 139, distance: 119.2
click at [181, 139] on div "My recipients [PERSON_NAME] [PERSON_NAME] Account Details DBS Bank Australia & …" at bounding box center [516, 247] width 720 height 494
click at [292, 191] on div "Phone or mobile number" at bounding box center [407, 169] width 444 height 64
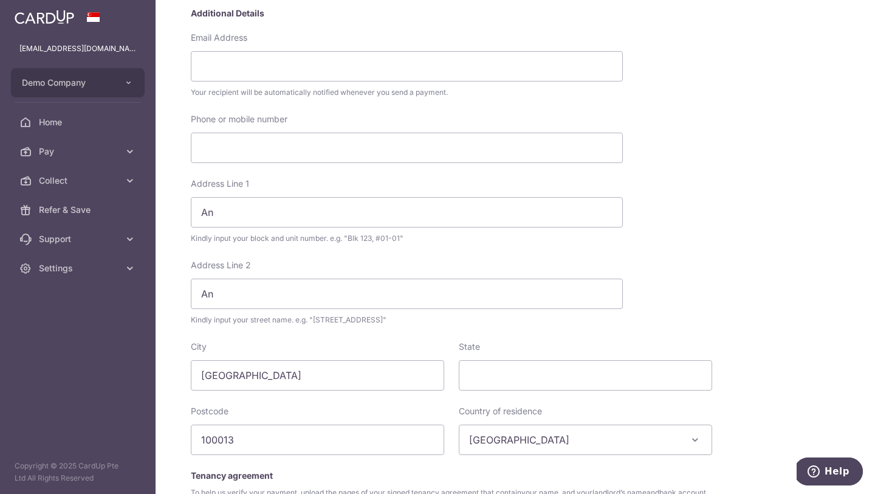
scroll to position [343, 0]
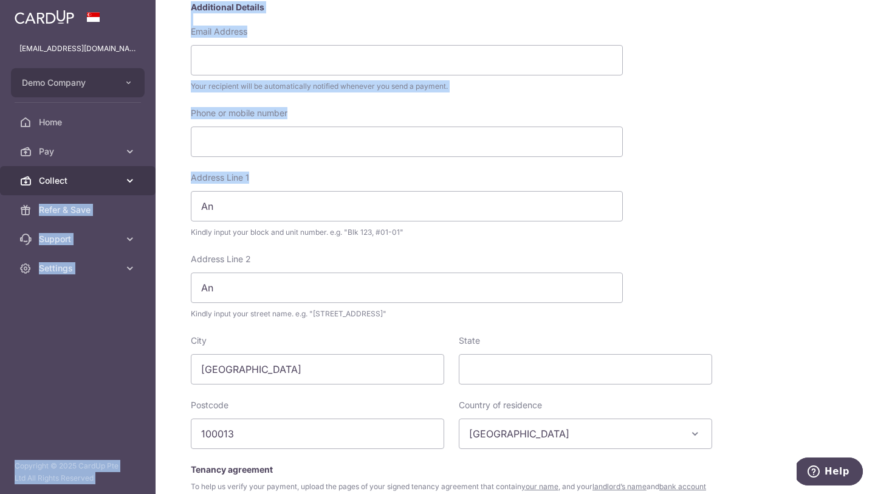
drag, startPoint x: 269, startPoint y: 176, endPoint x: 152, endPoint y: 176, distance: 117.3
click at [152, 176] on main "[EMAIL_ADDRESS][DOMAIN_NAME] Demo Company Add new company Demo Company Home Pay…" at bounding box center [437, 247] width 875 height 494
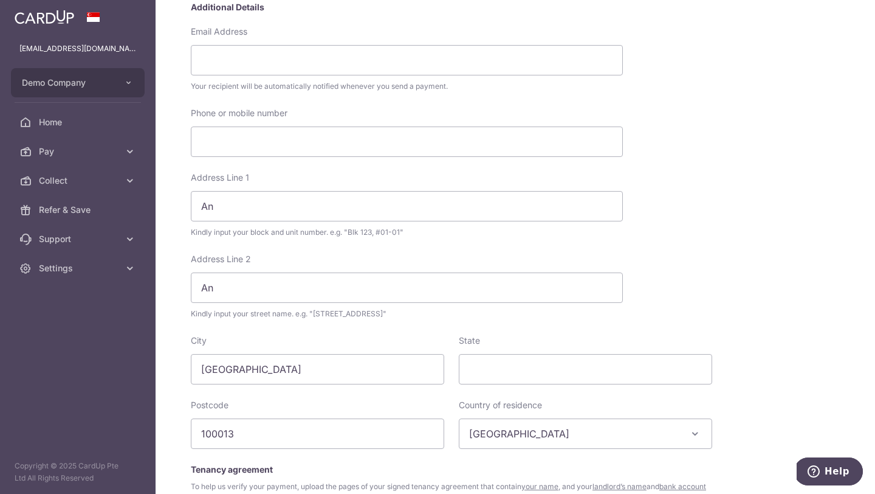
click at [278, 254] on div "Address Line 2 An Kindly input your street name. e.g. "[STREET_ADDRESS]"" at bounding box center [407, 286] width 432 height 67
drag, startPoint x: 269, startPoint y: 257, endPoint x: 166, endPoint y: 255, distance: 102.7
click at [166, 255] on div "My recipients [PERSON_NAME] [PERSON_NAME] Account Details DBS Bank Australia & …" at bounding box center [516, 247] width 720 height 494
click at [313, 269] on div "Address Line 2 An Kindly input your street name. e.g. "[STREET_ADDRESS]"" at bounding box center [407, 286] width 432 height 67
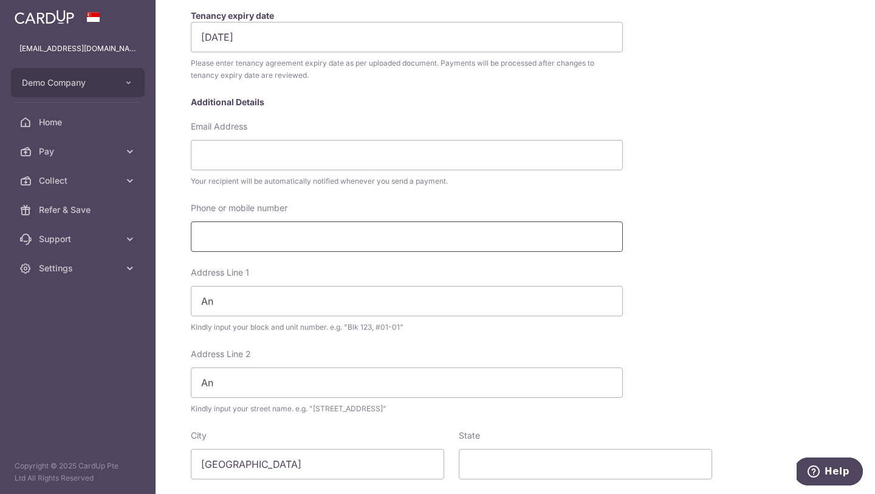
scroll to position [225, 0]
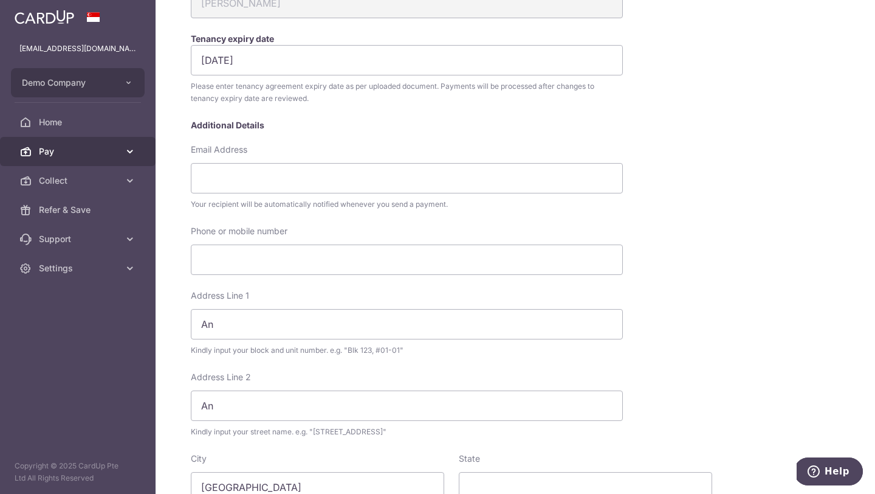
click at [85, 148] on span "Pay" at bounding box center [79, 151] width 80 height 12
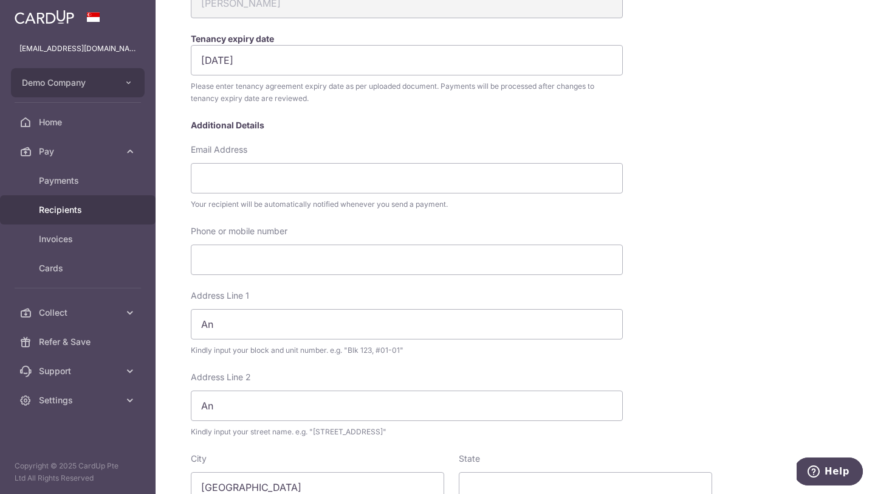
click at [70, 218] on link "Recipients" at bounding box center [78, 209] width 156 height 29
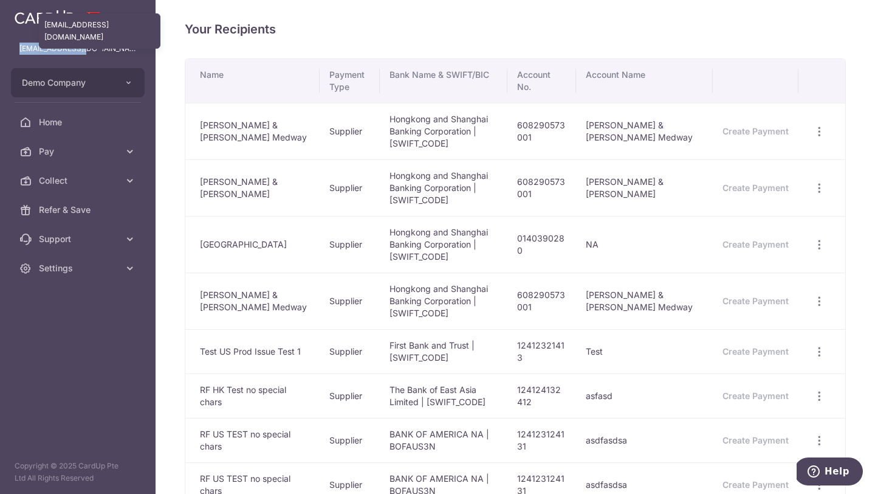
drag, startPoint x: 109, startPoint y: 50, endPoint x: 16, endPoint y: 47, distance: 92.5
click at [16, 47] on div "[EMAIL_ADDRESS][DOMAIN_NAME] [EMAIL_ADDRESS][DOMAIN_NAME]" at bounding box center [78, 48] width 156 height 29
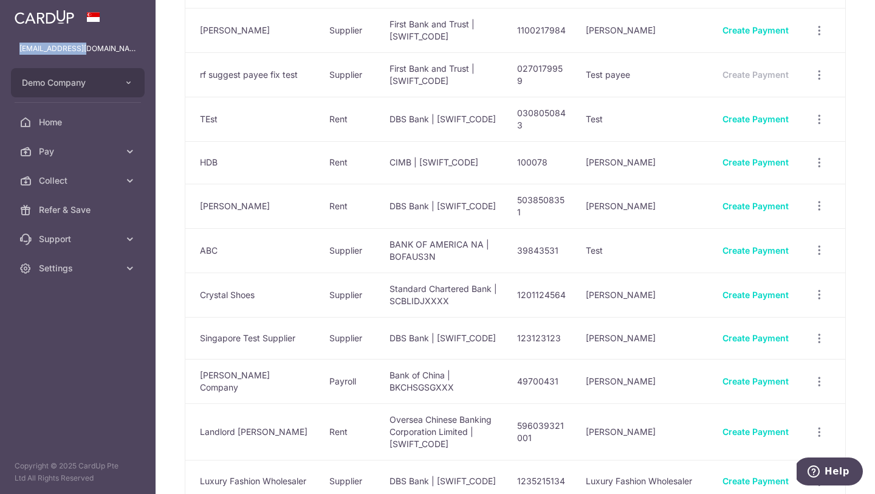
scroll to position [733, 0]
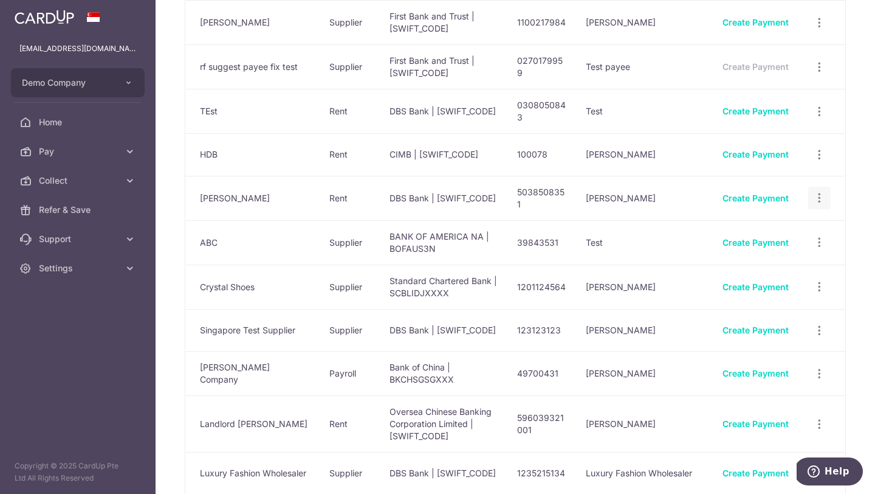
click at [817, 187] on div "View/Edit Linked Payments" at bounding box center [820, 198] width 22 height 22
click at [816, 192] on icon "button" at bounding box center [819, 198] width 13 height 13
click at [759, 224] on span "View/Edit" at bounding box center [779, 231] width 83 height 15
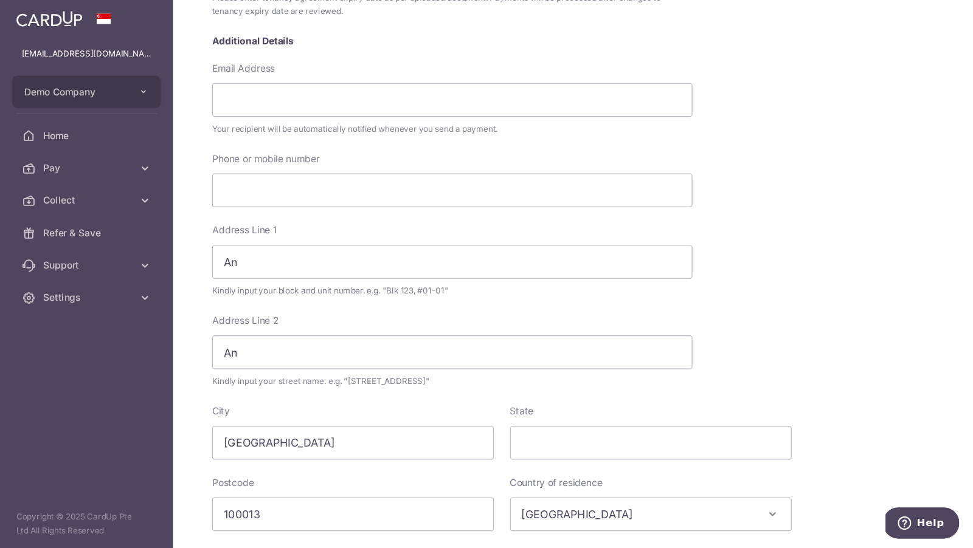
scroll to position [313, 0]
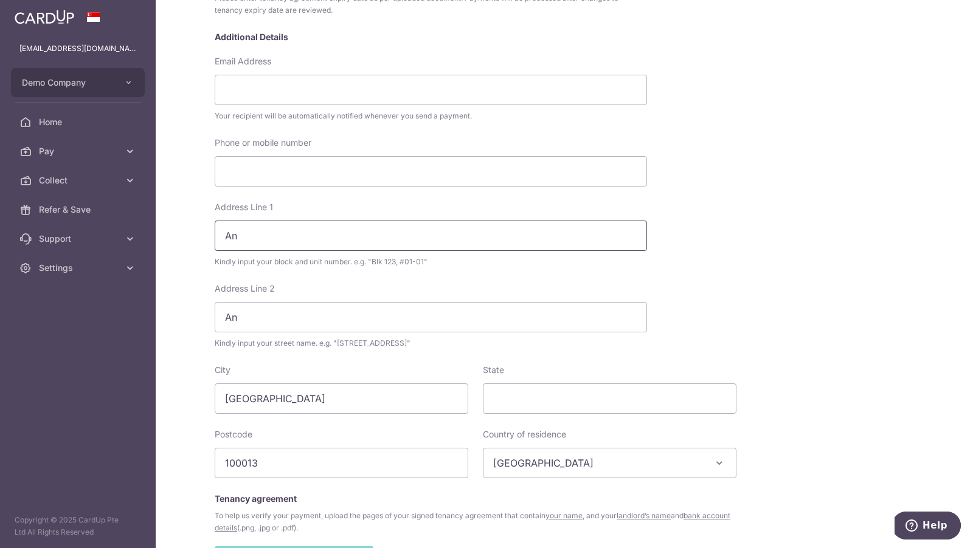
click at [272, 235] on input "An" at bounding box center [431, 236] width 432 height 30
type input "A"
click at [250, 310] on input "An" at bounding box center [431, 317] width 432 height 30
click at [254, 318] on input "An" at bounding box center [431, 317] width 432 height 30
type input "A"
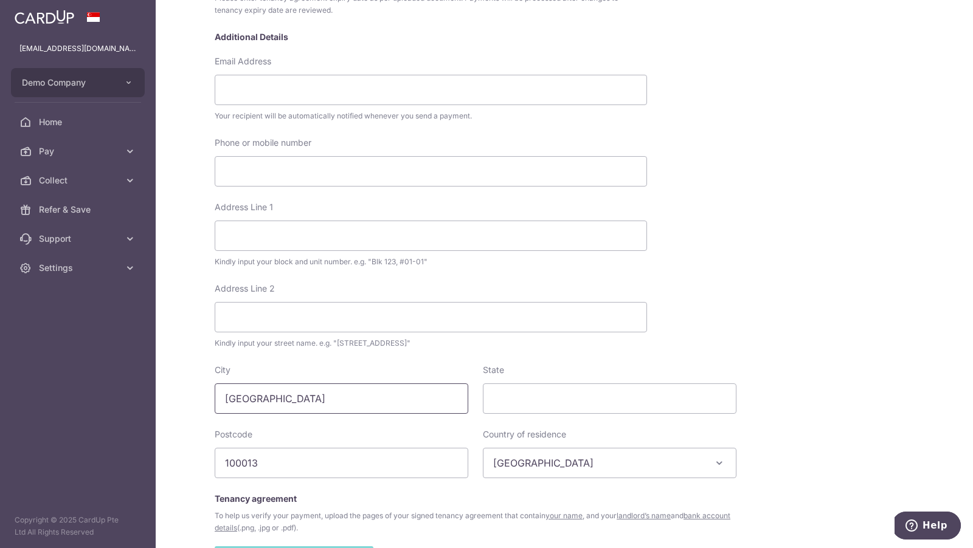
drag, startPoint x: 288, startPoint y: 396, endPoint x: 207, endPoint y: 396, distance: 80.9
click at [207, 396] on div "City [GEOGRAPHIC_DATA]" at bounding box center [341, 389] width 268 height 50
click at [238, 464] on input "100013" at bounding box center [342, 463] width 254 height 30
click at [656, 324] on div "Address Line 2 Kindly input your street name. e.g. "[STREET_ADDRESS]"" at bounding box center [476, 323] width 534 height 81
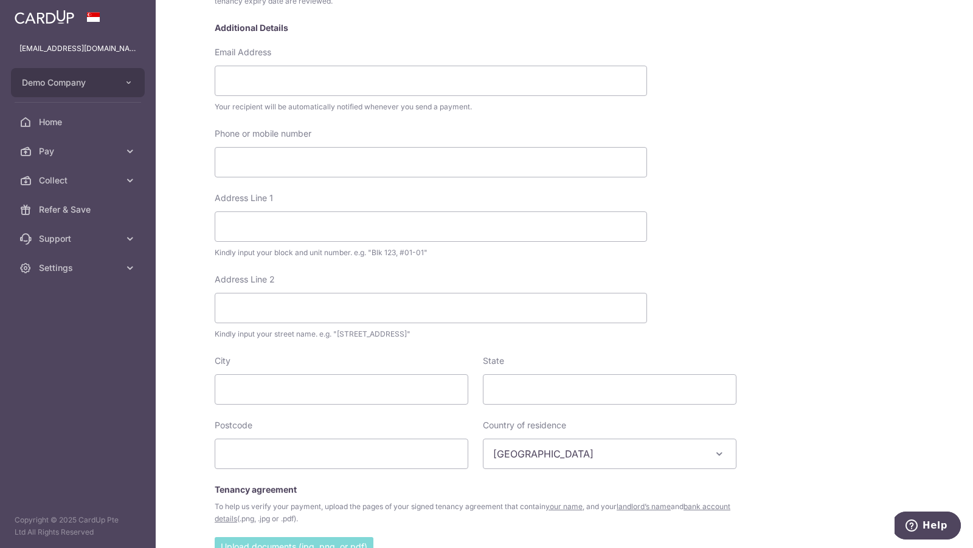
scroll to position [326, 0]
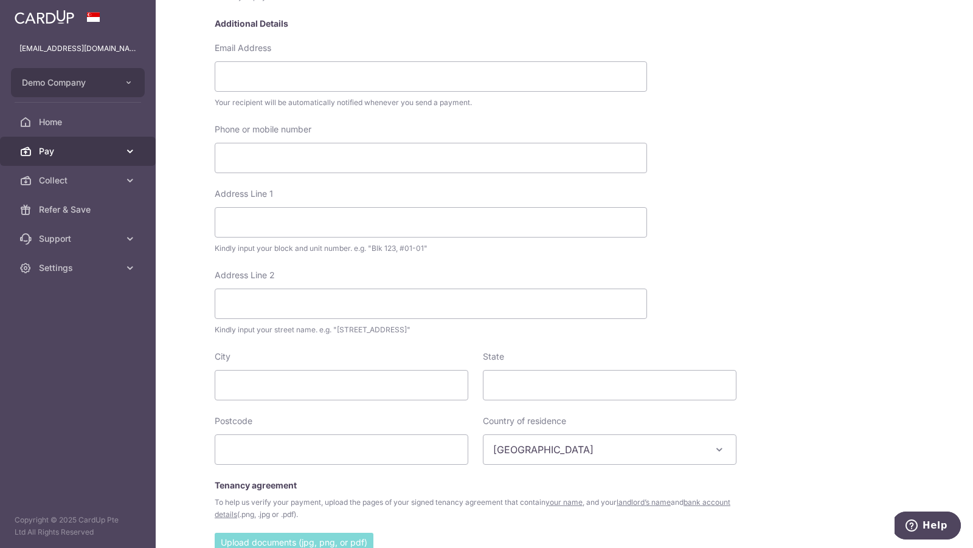
click at [129, 148] on icon at bounding box center [130, 151] width 12 height 12
